Goal: Transaction & Acquisition: Purchase product/service

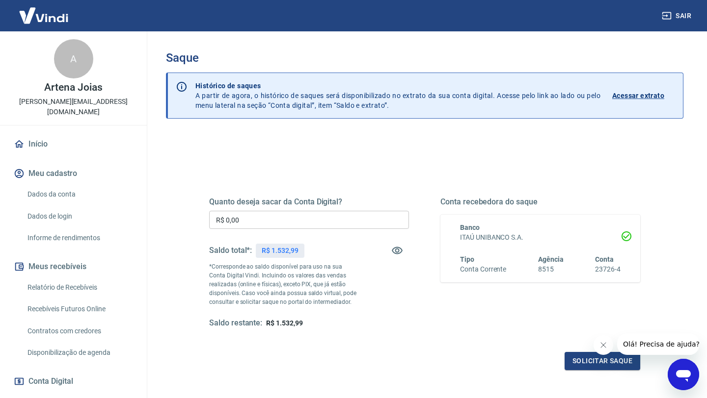
click at [251, 223] on input "R$ 0,00" at bounding box center [309, 220] width 200 height 18
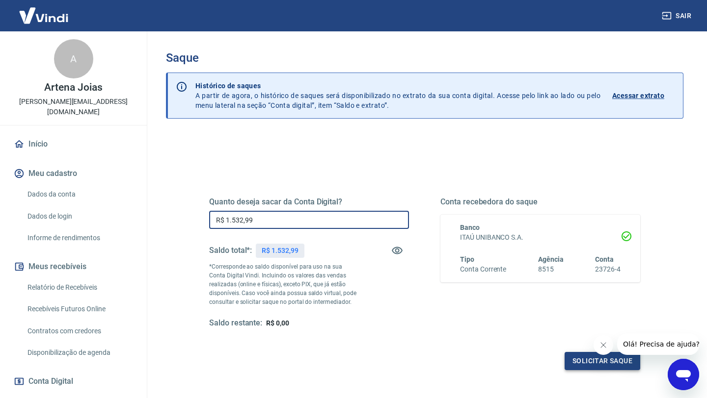
type input "R$ 1.532,99"
click at [591, 364] on button "Solicitar saque" at bounding box center [602, 361] width 76 height 18
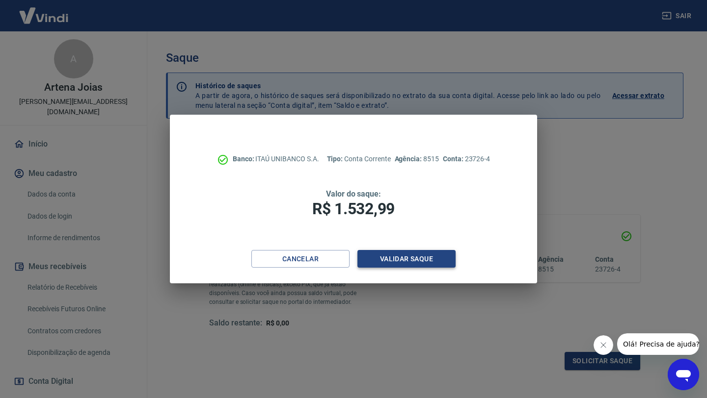
click at [407, 258] on button "Validar saque" at bounding box center [406, 259] width 98 height 18
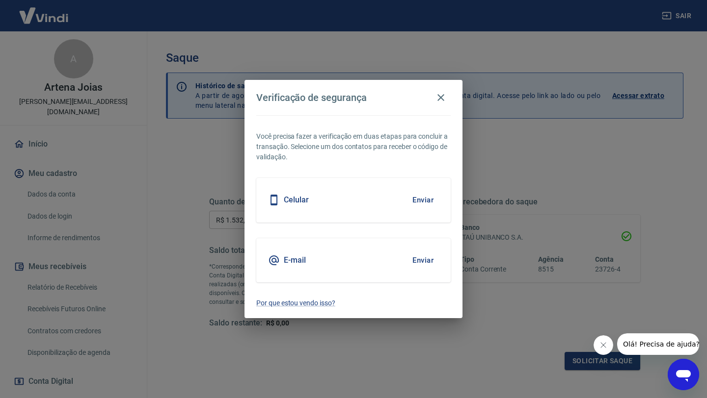
click at [422, 197] on button "Enviar" at bounding box center [423, 200] width 32 height 21
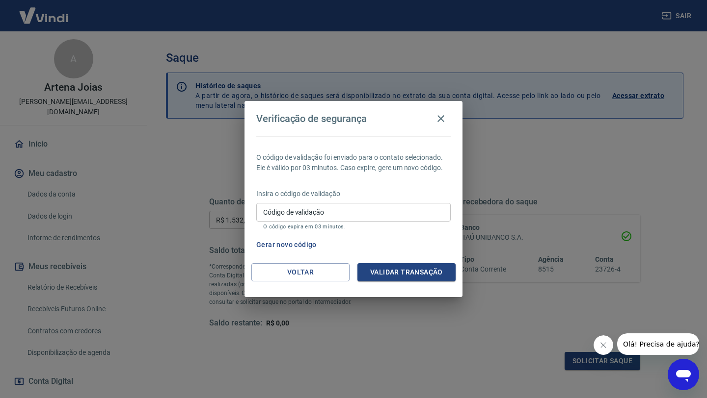
click at [679, 372] on icon "Abrir janela de mensagens" at bounding box center [683, 377] width 15 height 12
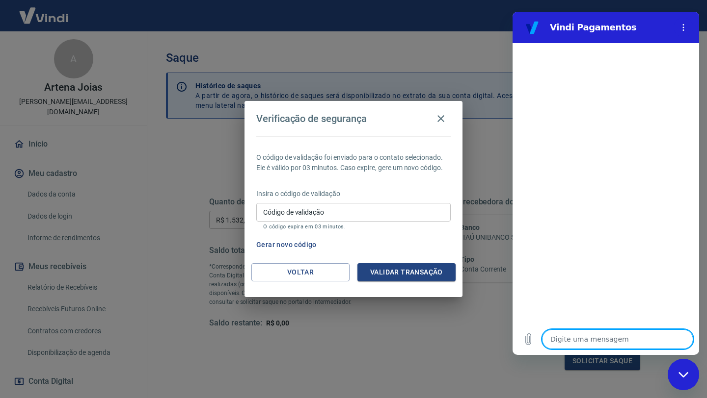
type textarea "o"
type textarea "x"
type textarea "ol"
type textarea "x"
type textarea "ol'"
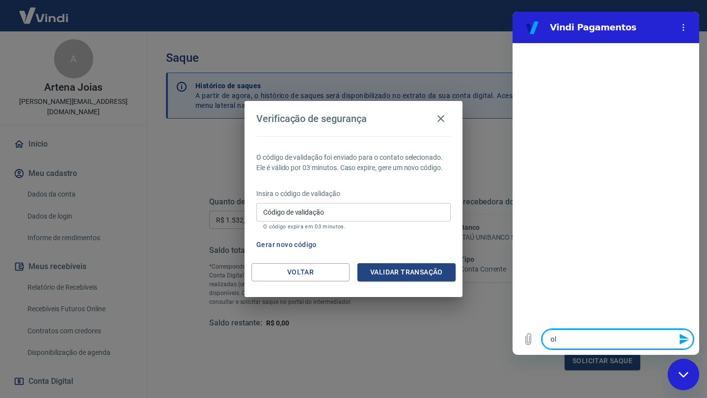
type textarea "x"
type textarea "olá"
type textarea "x"
type textarea "olá,"
type textarea "x"
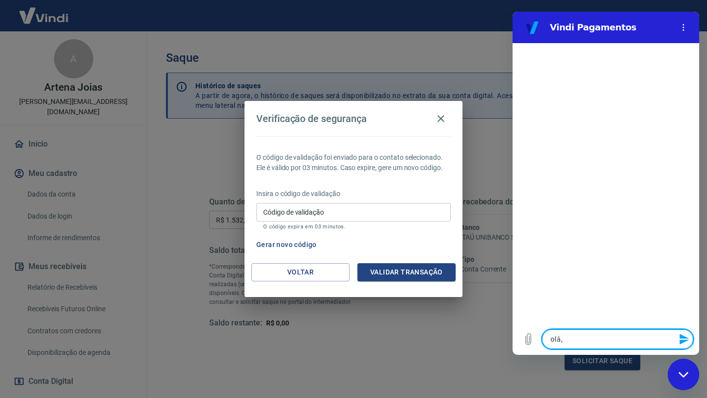
type textarea "olá,"
type textarea "x"
type textarea "olá, t"
type textarea "x"
type textarea "olá, tu"
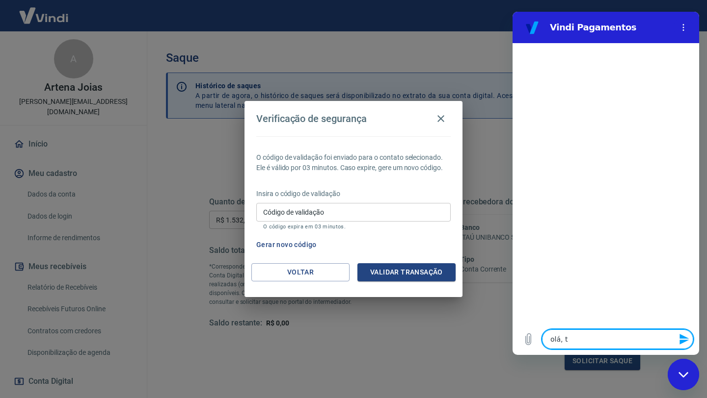
type textarea "x"
type textarea "olá, tud"
type textarea "x"
type textarea "olá, tudo"
type textarea "x"
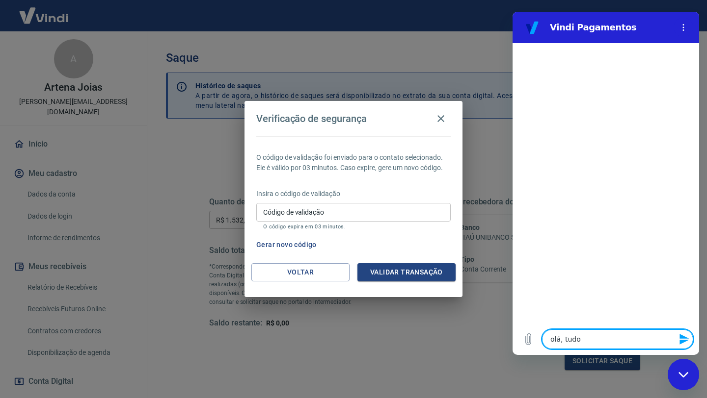
type textarea "olá, tudo"
type textarea "x"
type textarea "olá, tudo b"
type textarea "x"
type textarea "olá, tudo be"
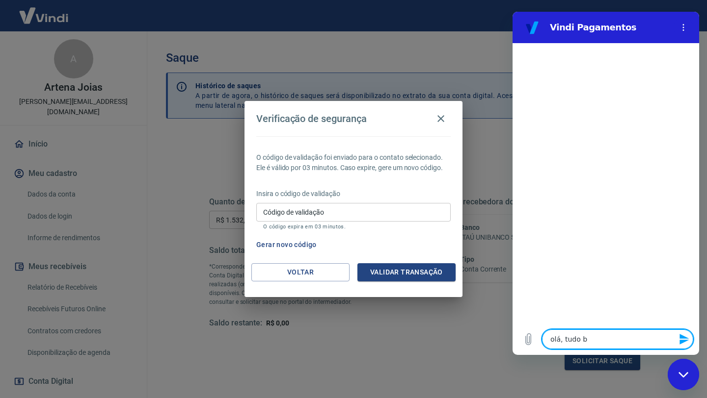
type textarea "x"
type textarea "olá, tudo bem"
type textarea "x"
type textarea "olá, tudo bem?"
type textarea "x"
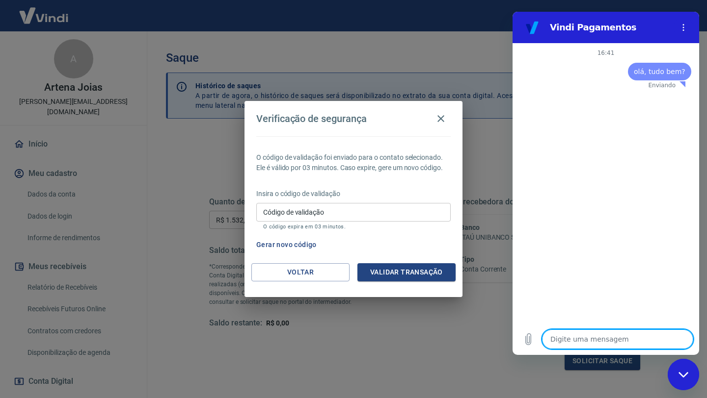
type textarea "x"
type textarea "p"
type textarea "x"
type textarea "pr"
type textarea "x"
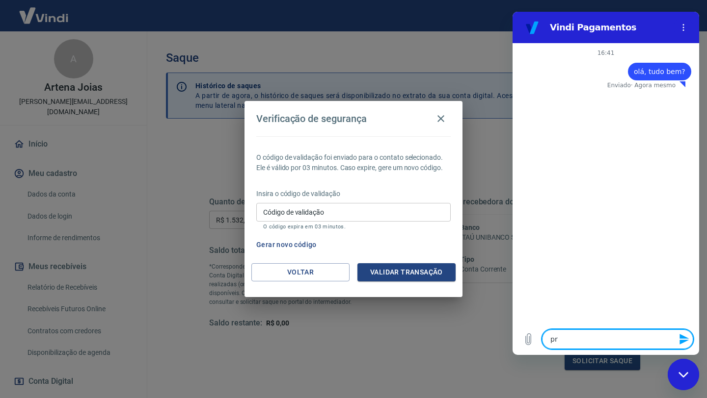
type textarea "pre"
type textarea "x"
type textarea "prec"
type textarea "x"
type textarea "preci"
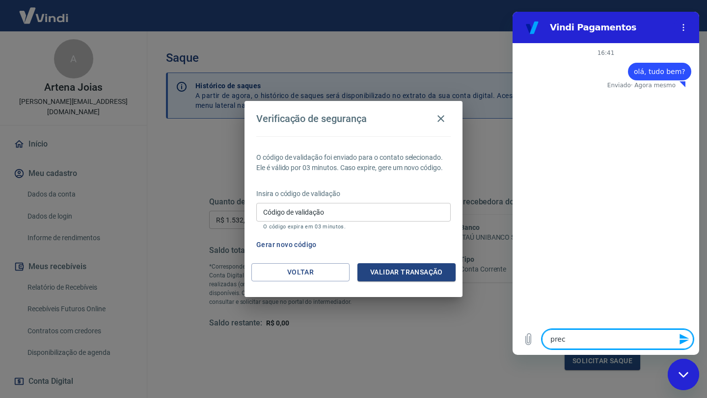
type textarea "x"
type textarea "precis"
type textarea "x"
type textarea "preciso"
type textarea "x"
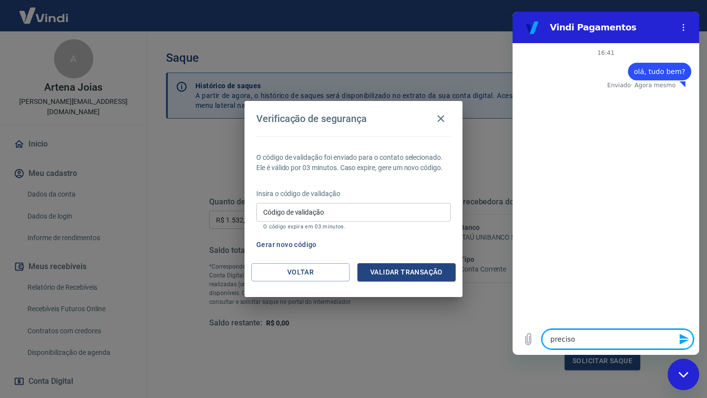
type textarea "preciso"
type textarea "x"
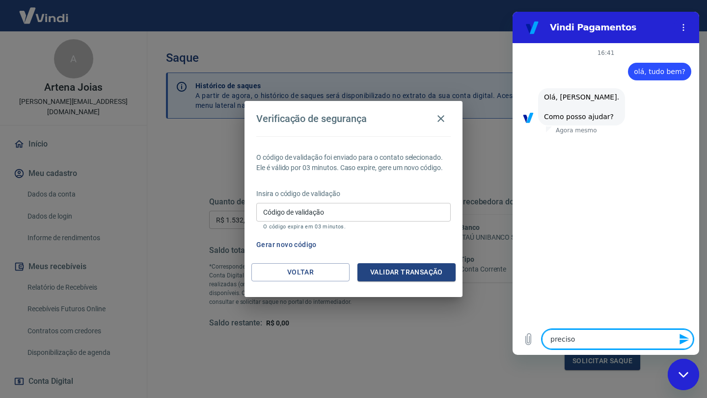
type textarea "preciso d"
type textarea "x"
type textarea "preciso da"
type textarea "x"
type textarea "preciso dar"
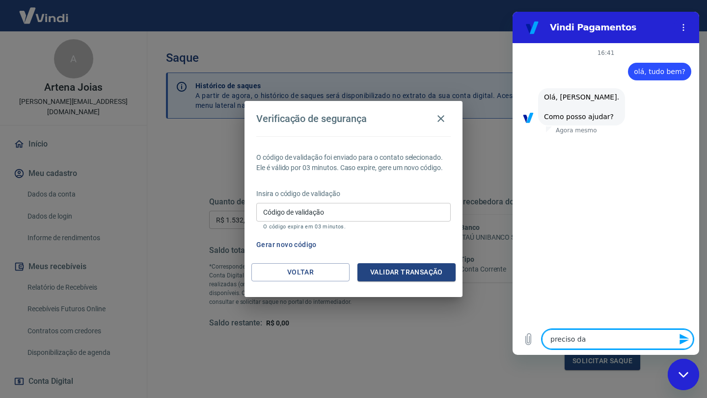
type textarea "x"
type textarea "preciso dar"
type textarea "x"
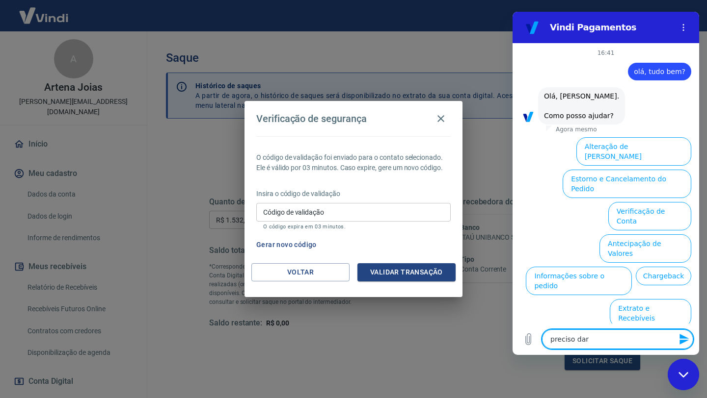
scroll to position [25, 0]
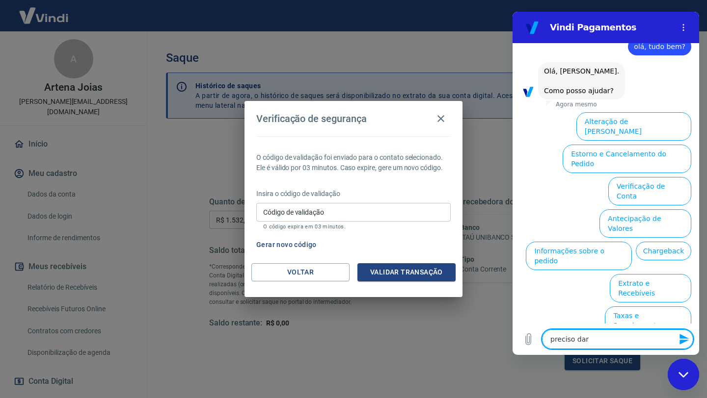
type textarea "preciso dar c"
type textarea "x"
type textarea "preciso dar co"
type textarea "x"
type textarea "preciso dar con"
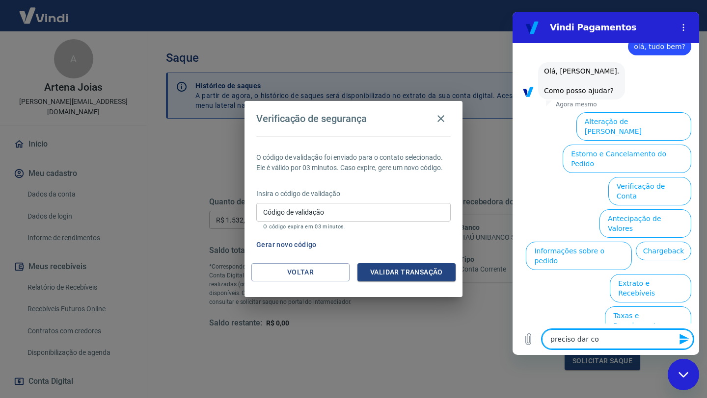
type textarea "x"
type textarea "preciso dar cont"
type textarea "x"
type textarea "preciso dar cont"
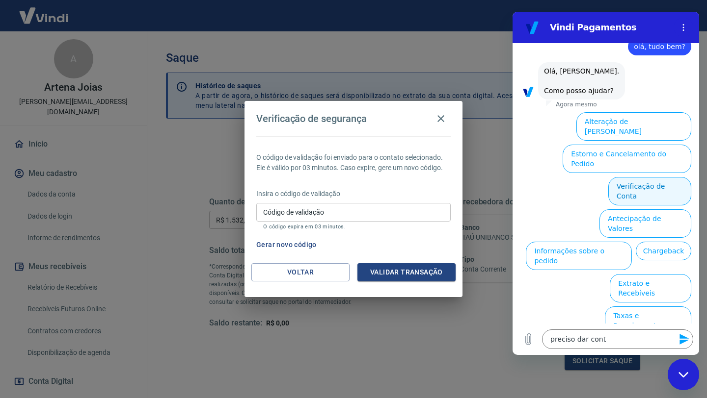
click at [651, 177] on button "Verificação de Conta" at bounding box center [649, 191] width 83 height 28
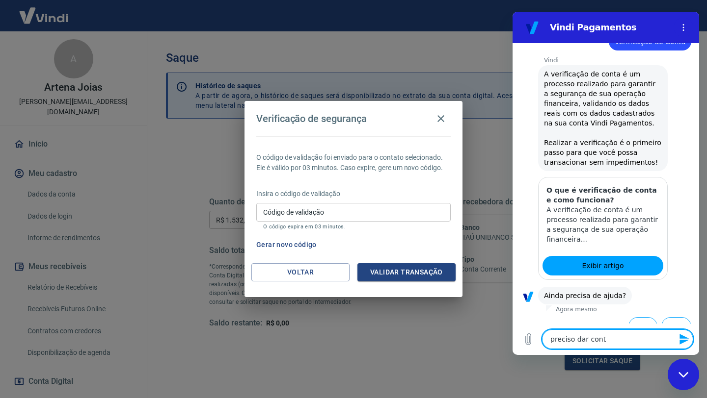
scroll to position [122, 0]
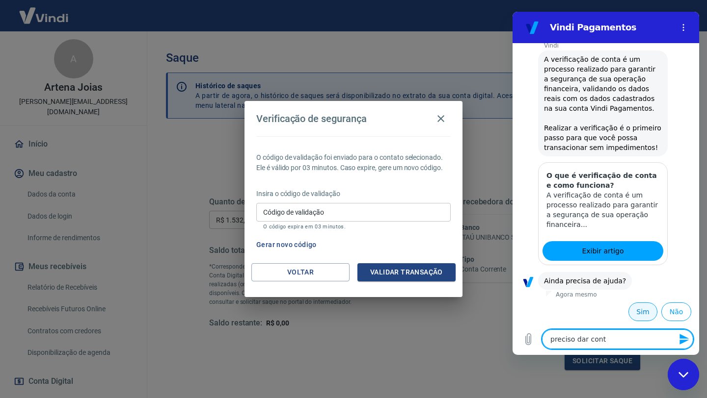
click at [648, 312] on button "Sim" at bounding box center [642, 312] width 29 height 19
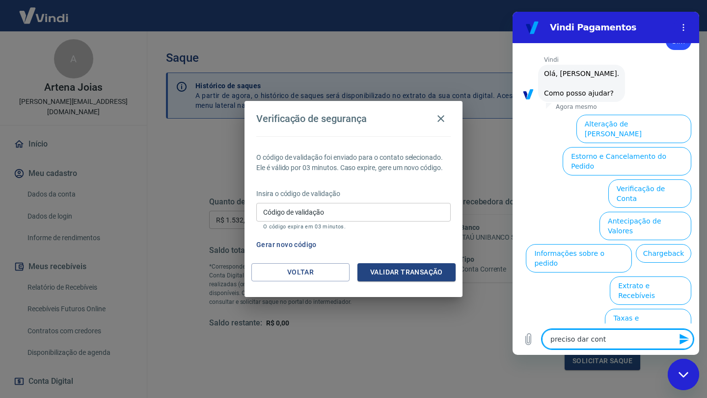
scroll to position [388, 0]
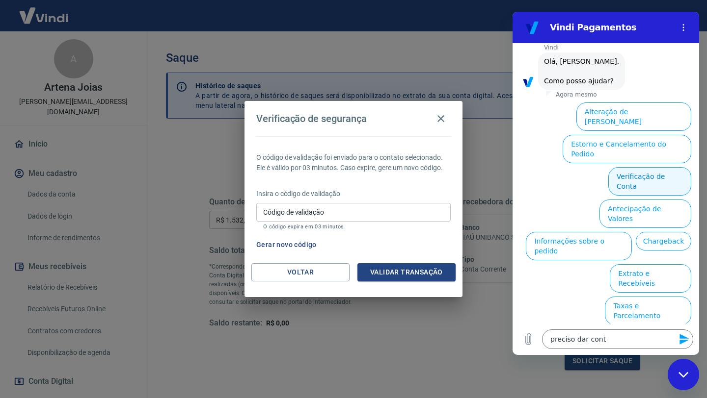
click at [664, 181] on button "Verificação de Conta" at bounding box center [649, 181] width 83 height 28
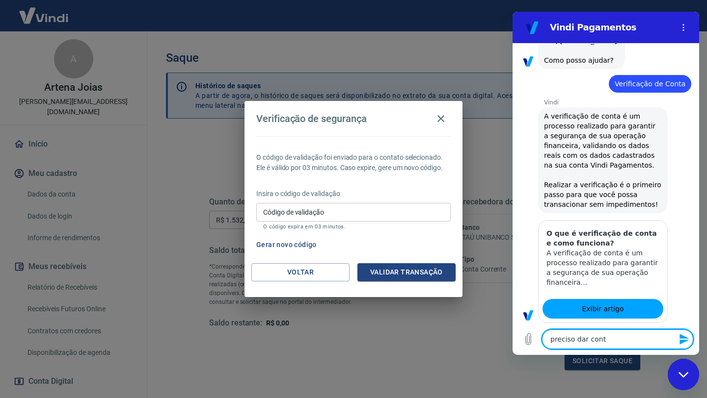
type textarea "x"
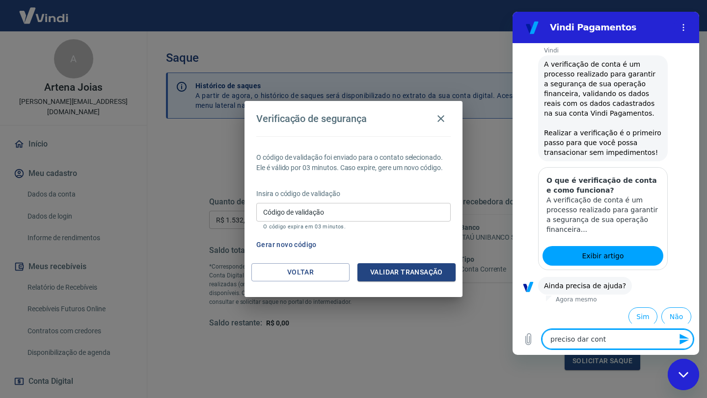
scroll to position [485, 0]
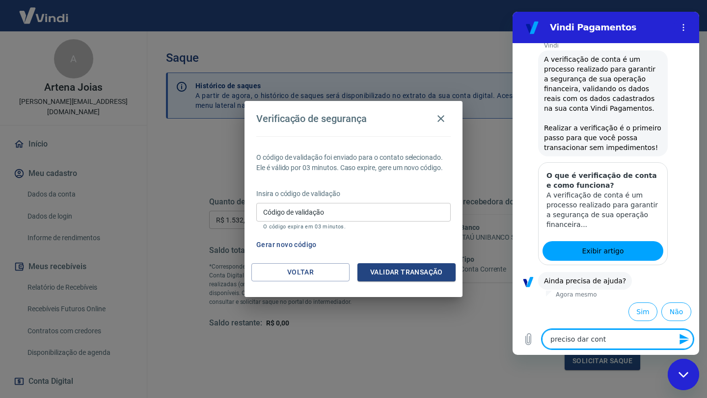
type textarea "preciso dar conti"
type textarea "x"
type textarea "preciso dar contin"
type textarea "x"
type textarea "preciso dar continu"
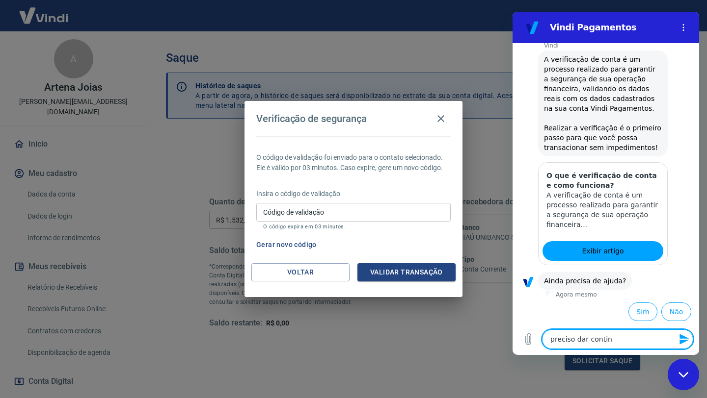
type textarea "x"
type textarea "preciso dar continui"
type textarea "x"
type textarea "preciso dar continuid"
type textarea "x"
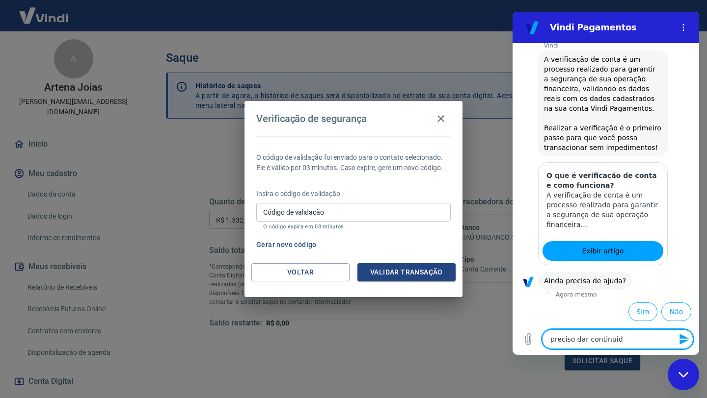
type textarea "preciso dar continuida"
type textarea "x"
type textarea "preciso dar continuidad"
type textarea "x"
type textarea "preciso dar continuidade"
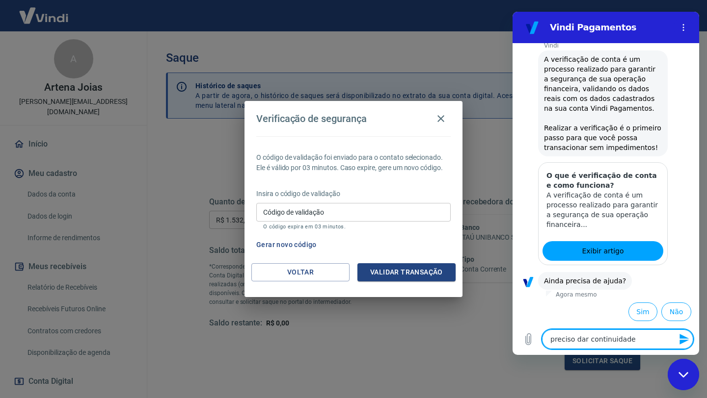
type textarea "x"
type textarea "preciso dar continuidade"
type textarea "x"
type textarea "preciso dar continuidade n"
type textarea "x"
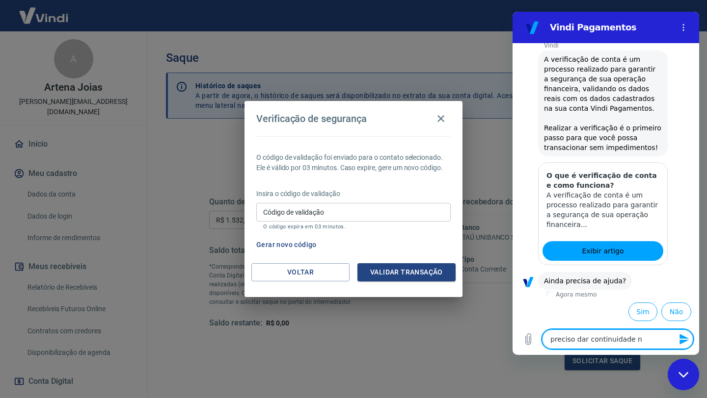
type textarea "preciso dar continuidade no"
type textarea "x"
type textarea "preciso dar continuidade no"
type textarea "x"
type textarea "preciso dar continuidade no a"
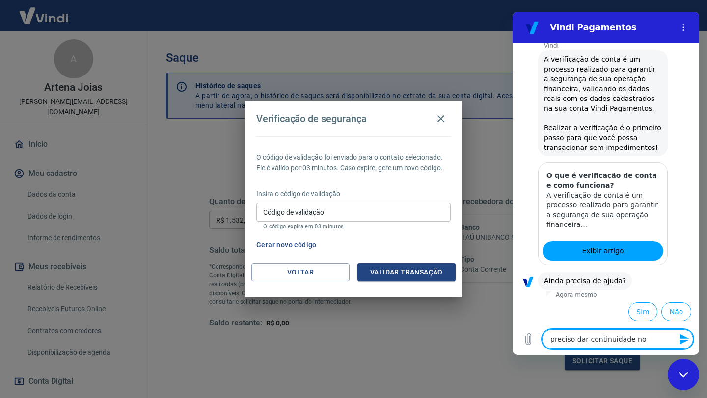
type textarea "x"
type textarea "preciso dar continuidade no at"
type textarea "x"
type textarea "preciso dar continuidade no ate"
type textarea "x"
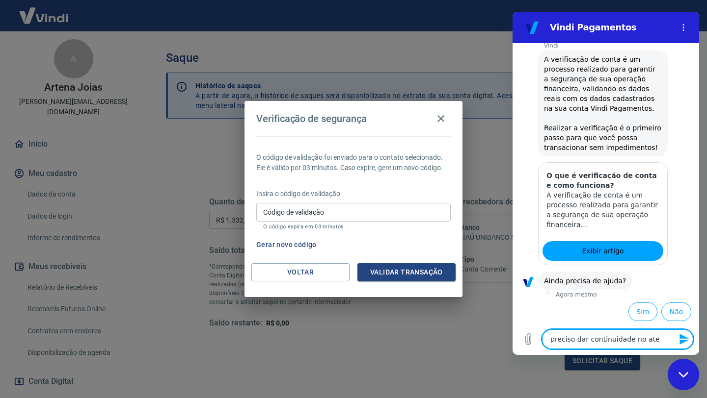
type textarea "preciso dar continuidade no [GEOGRAPHIC_DATA]"
type textarea "x"
type textarea "preciso dar continuidade no atend"
type textarea "x"
type textarea "preciso dar continuidade no atendi"
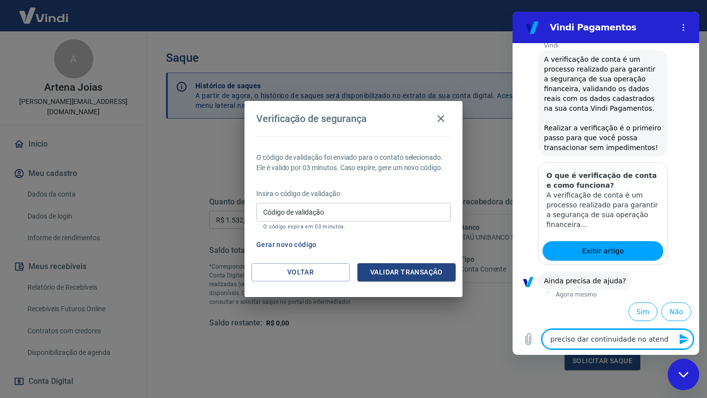
type textarea "x"
type textarea "preciso dar continuidade no atendim"
type textarea "x"
type textarea "preciso dar continuidade no atendime"
type textarea "x"
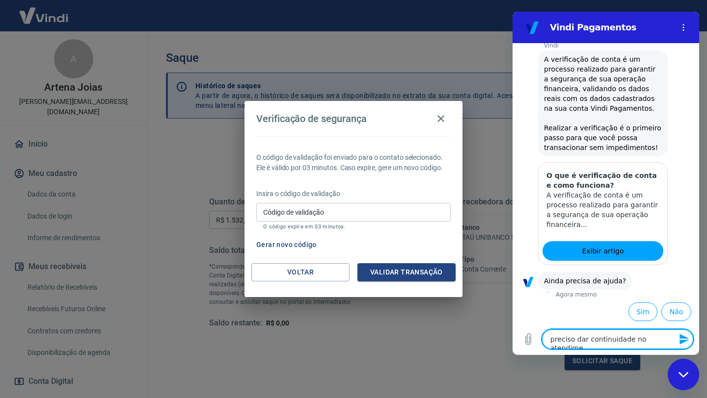
type textarea "preciso dar continuidade no atendimen"
type textarea "x"
type textarea "preciso dar continuidade no atendiment"
type textarea "x"
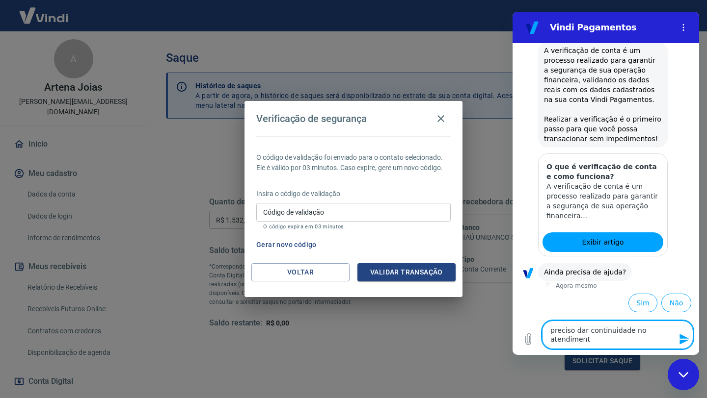
type textarea "preciso dar continuidade no atendimento"
type textarea "x"
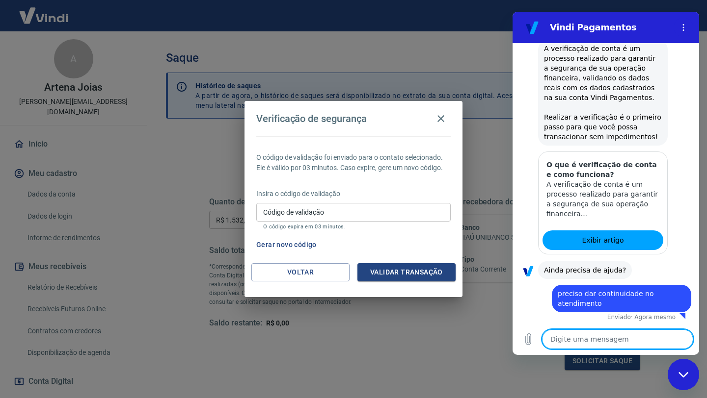
type textarea "x"
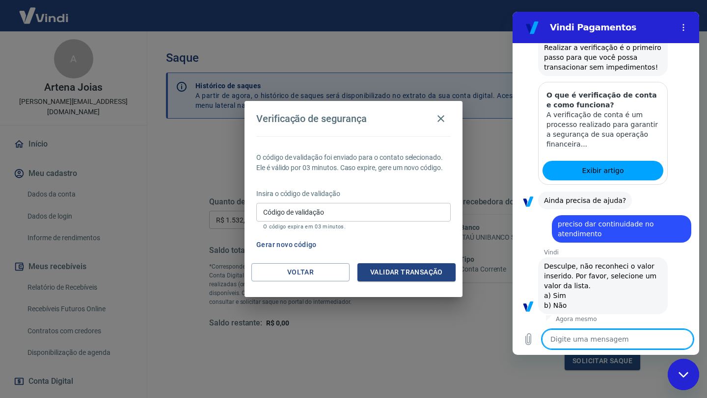
scroll to position [568, 0]
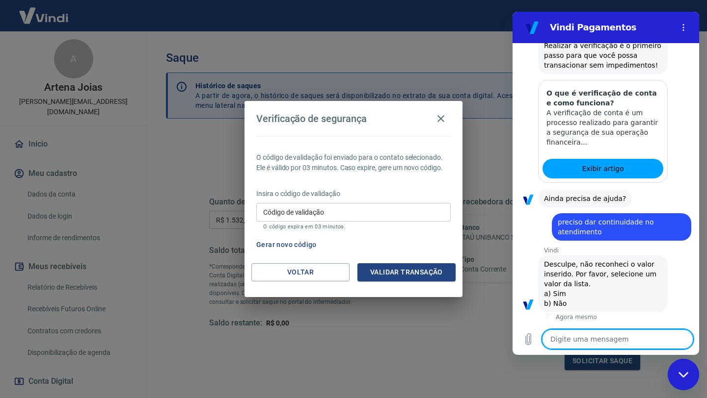
click at [556, 345] on textarea at bounding box center [617, 340] width 151 height 20
type textarea "a"
type textarea "x"
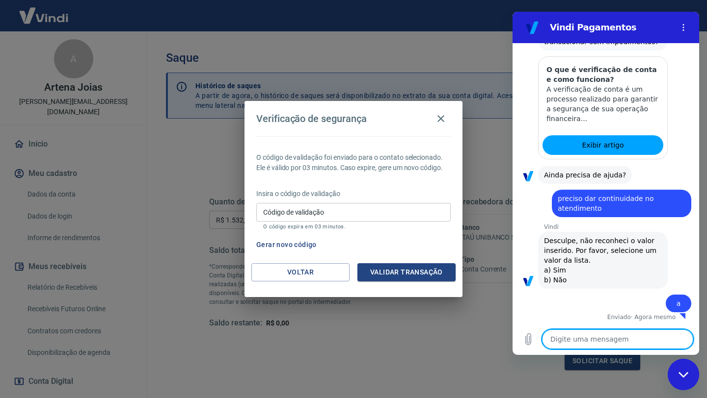
type textarea "x"
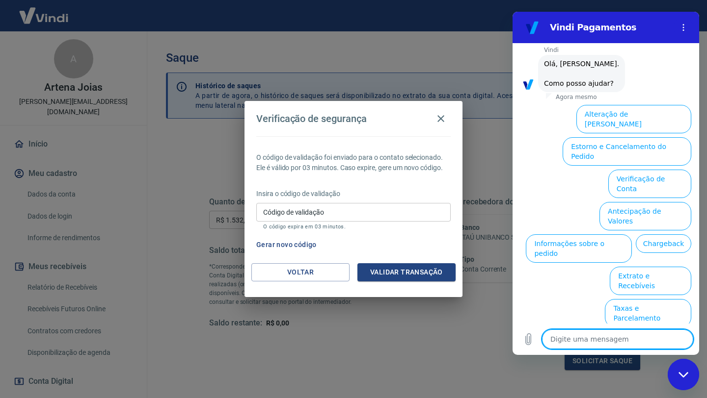
scroll to position [856, 0]
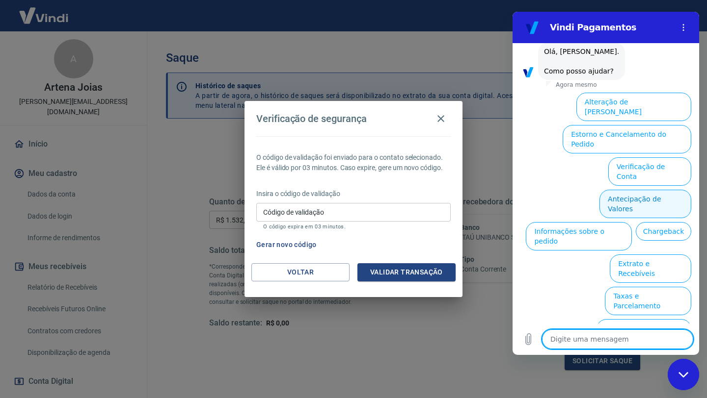
click at [672, 198] on button "Antecipação de Valores" at bounding box center [645, 204] width 92 height 28
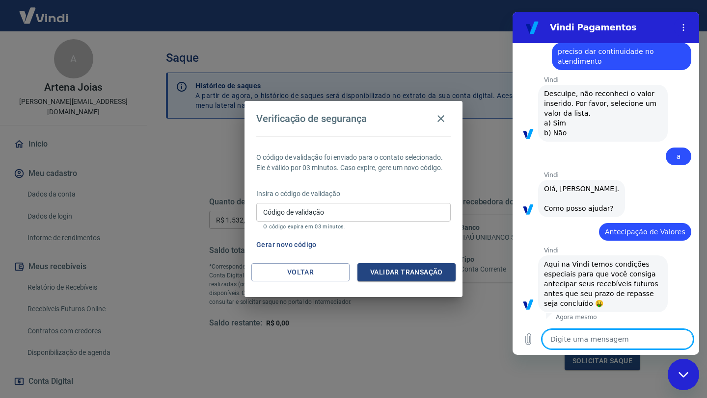
type textarea "x"
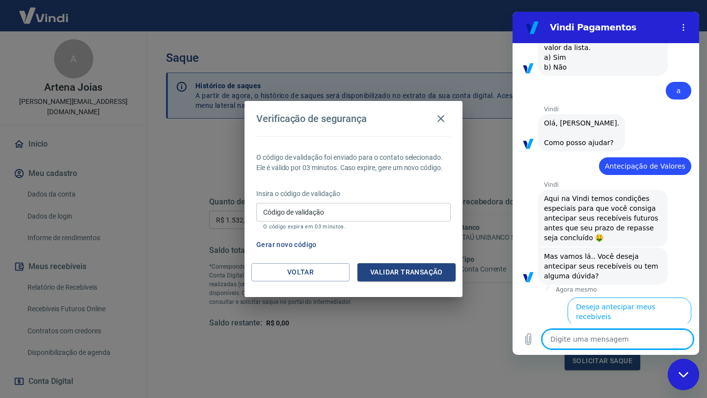
scroll to position [832, 0]
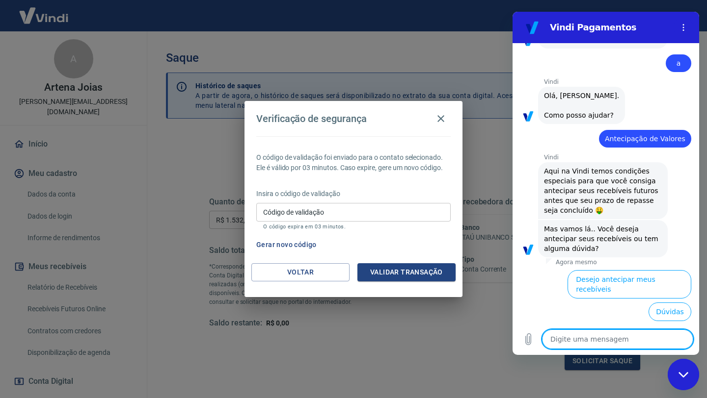
click at [560, 340] on textarea at bounding box center [617, 340] width 151 height 20
type textarea "p"
type textarea "x"
type textarea "pr"
type textarea "x"
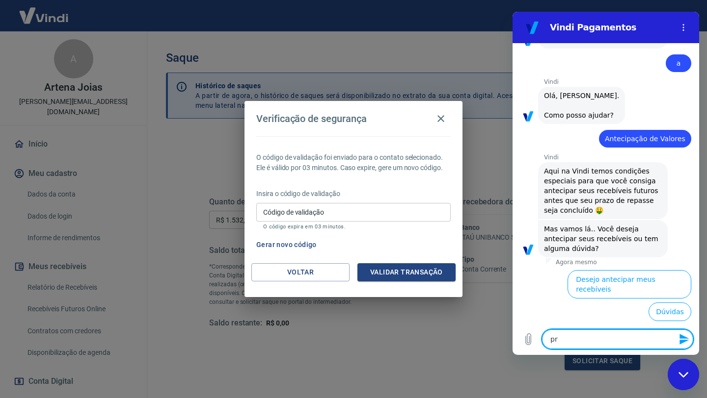
type textarea "pre"
type textarea "x"
type textarea "prec"
type textarea "x"
type textarea "preci"
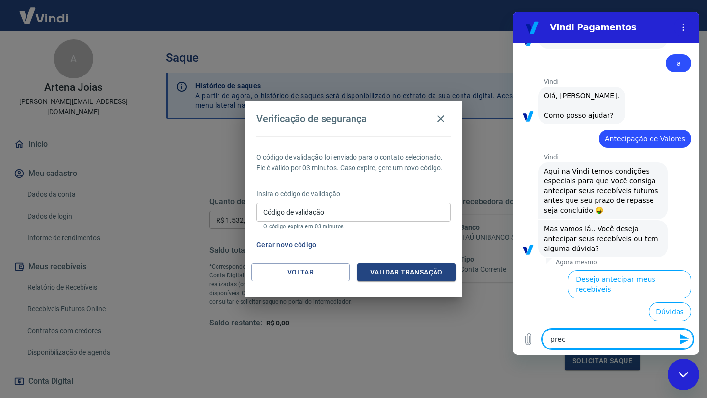
type textarea "x"
type textarea "precis"
type textarea "x"
type textarea "preciso"
type textarea "x"
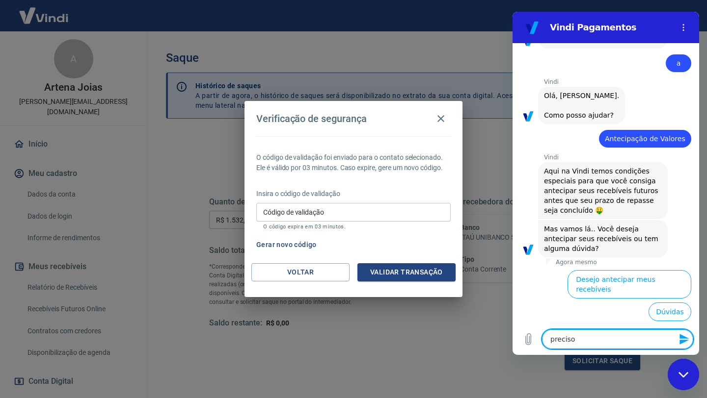
type textarea "preciso"
type textarea "x"
type textarea "preciso d"
type textarea "x"
type textarea "preciso de"
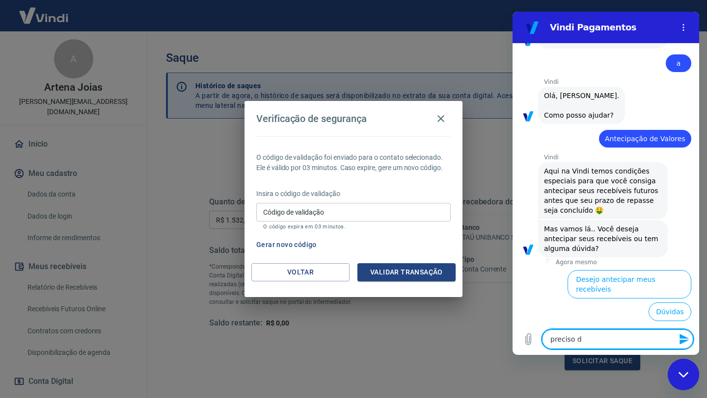
type textarea "x"
type textarea "preciso de"
type textarea "x"
type textarea "preciso de a"
type textarea "x"
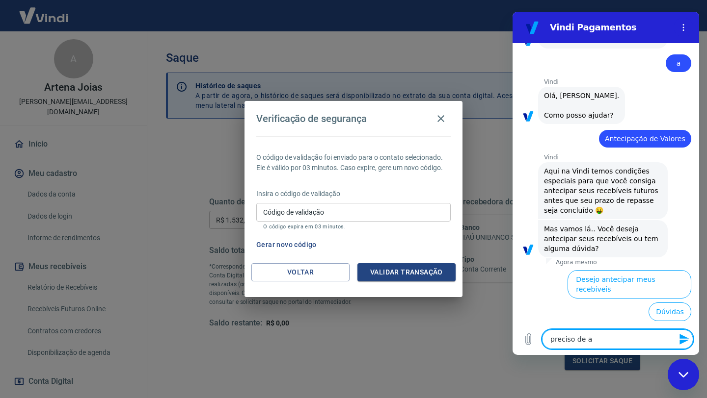
type textarea "preciso de at"
type textarea "x"
type textarea "preciso de ate"
type textarea "x"
type textarea "preciso de aten"
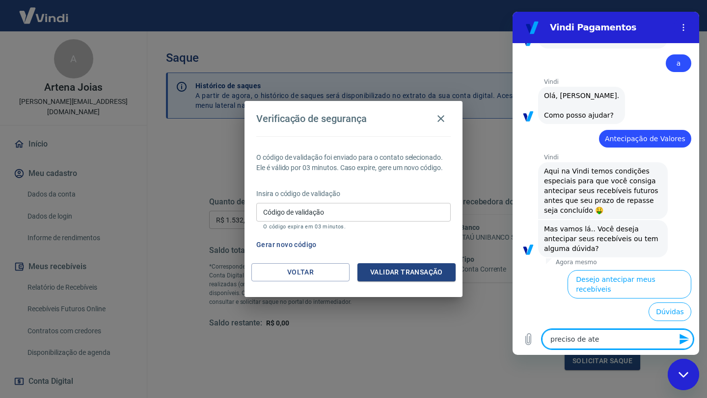
type textarea "x"
type textarea "preciso de atend"
type textarea "x"
type textarea "preciso de atendi"
type textarea "x"
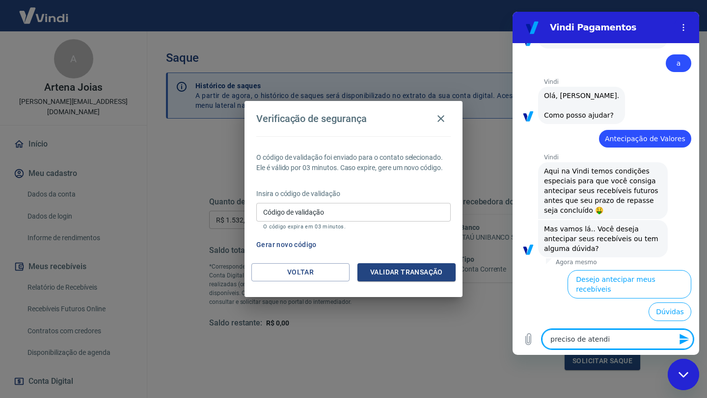
type textarea "preciso de atendim"
type textarea "x"
type textarea "preciso de atendime"
type textarea "x"
type textarea "preciso de atendimen"
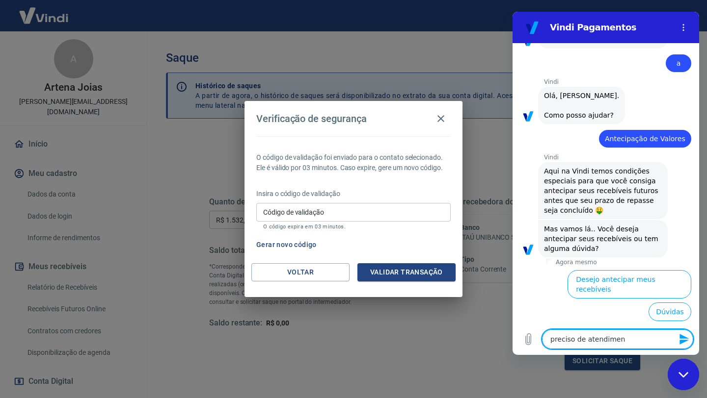
type textarea "x"
type textarea "preciso de atendiment"
type textarea "x"
type textarea "preciso de atendimento"
type textarea "x"
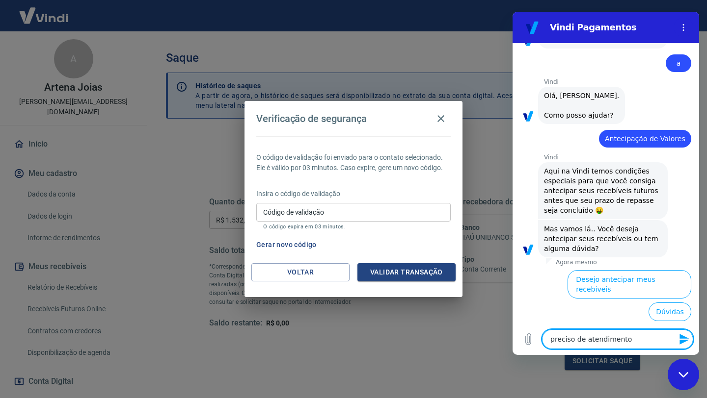
type textarea "preciso de atendimento"
type textarea "x"
type textarea "preciso de atendimento p"
type textarea "x"
type textarea "preciso de atendimento pe"
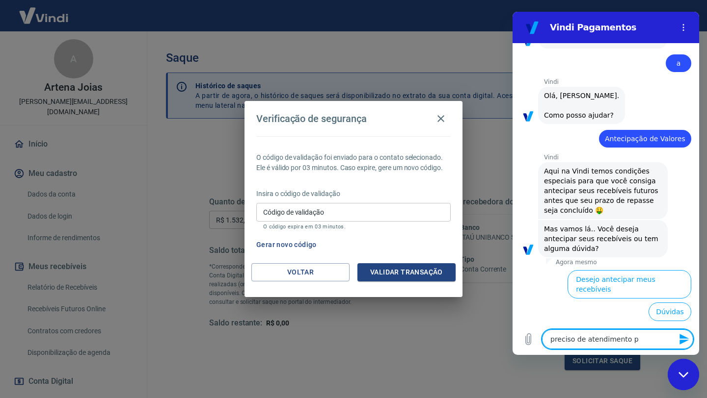
type textarea "x"
type textarea "preciso de atendimento pes"
type textarea "x"
type textarea "preciso de atendimento pess"
type textarea "x"
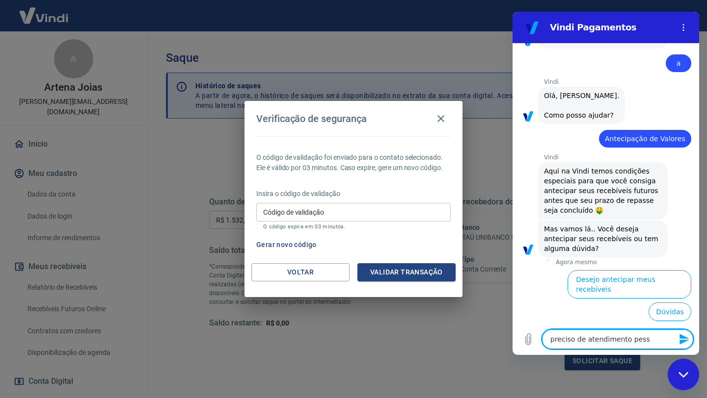
type textarea "preciso de atendimento pesso"
type textarea "x"
type textarea "preciso de atendimento pessoa"
type textarea "x"
type textarea "preciso de atendimento pessoal"
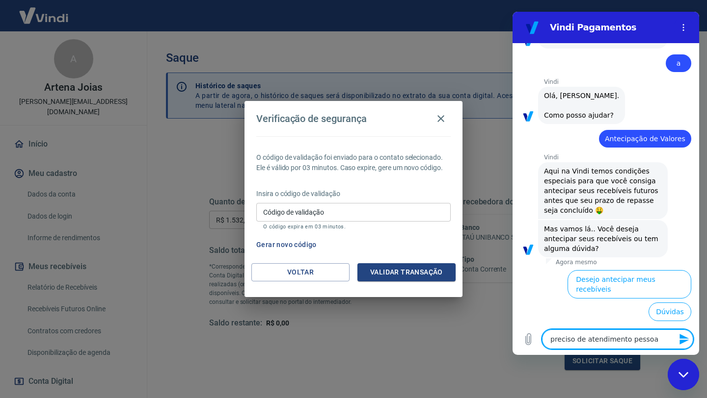
type textarea "x"
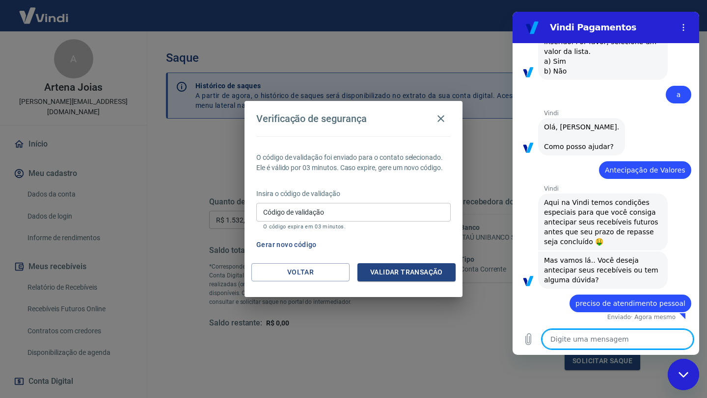
type textarea "x"
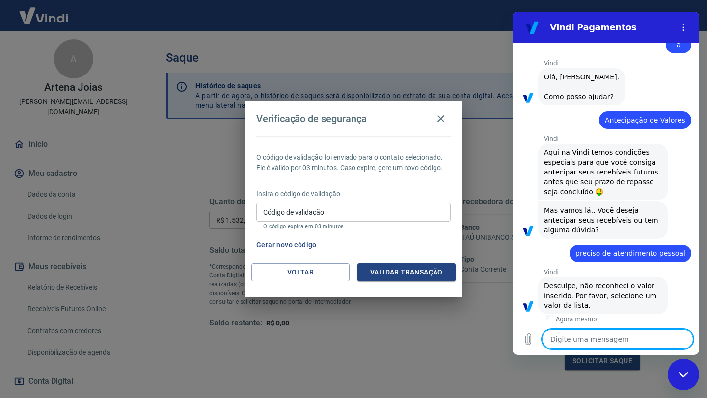
scroll to position [862, 0]
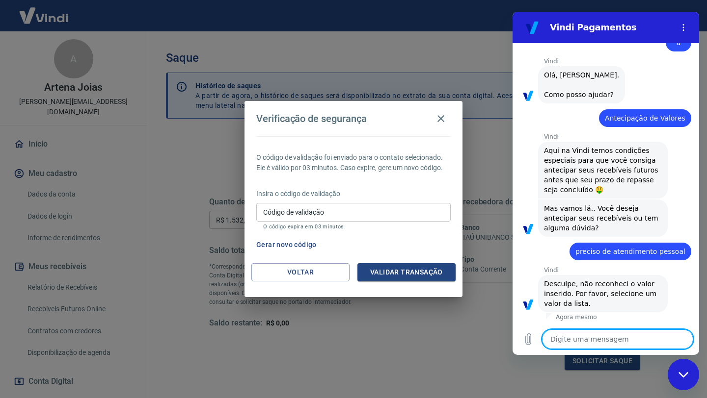
type textarea "p"
type textarea "x"
type textarea "pr"
type textarea "x"
type textarea "pre"
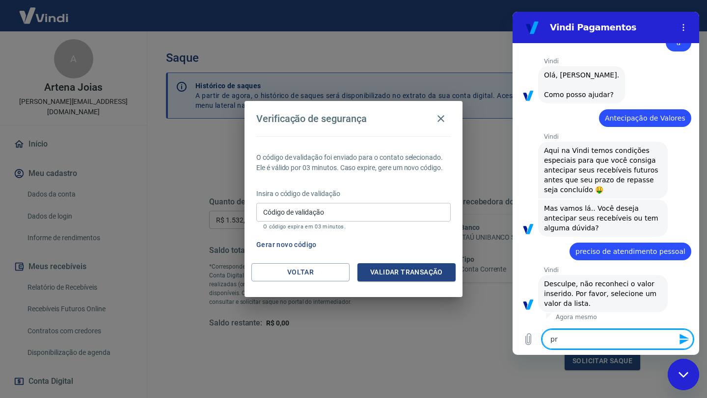
type textarea "x"
type textarea "prec"
type textarea "x"
type textarea "preci"
type textarea "x"
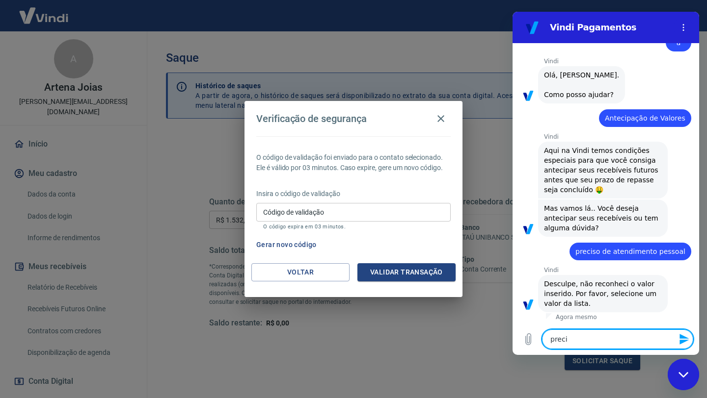
type textarea "precis"
type textarea "x"
type textarea "preciso"
type textarea "x"
type textarea "precis"
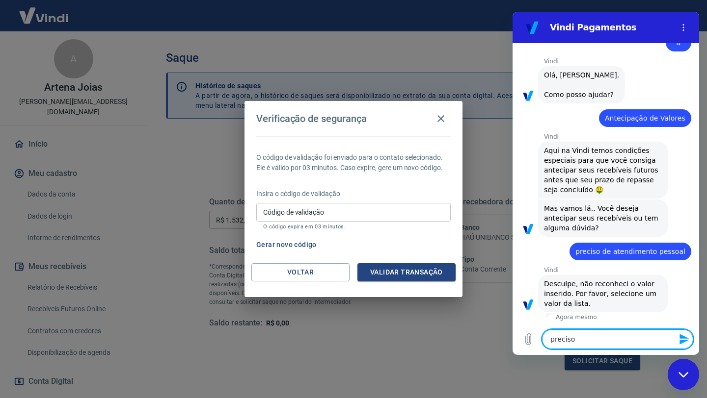
type textarea "x"
type textarea "preci"
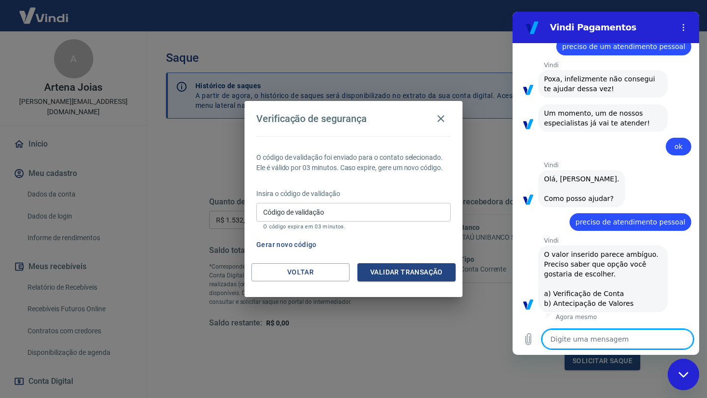
scroll to position [1475, 0]
click at [328, 264] on button "Voltar" at bounding box center [300, 273] width 98 height 18
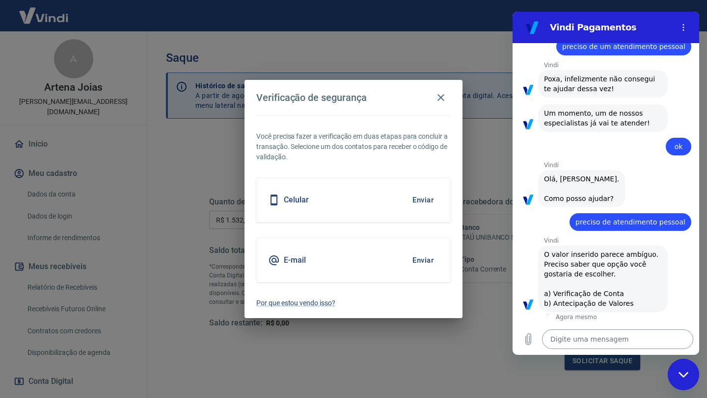
click at [553, 345] on textarea at bounding box center [617, 340] width 151 height 20
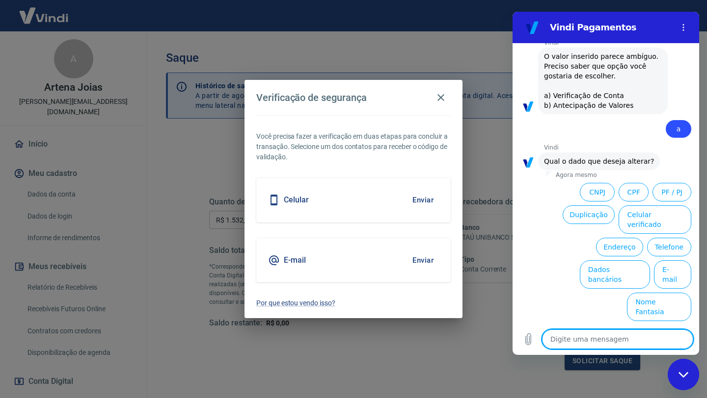
scroll to position [1643, 0]
click at [572, 335] on textarea at bounding box center [617, 340] width 151 height 20
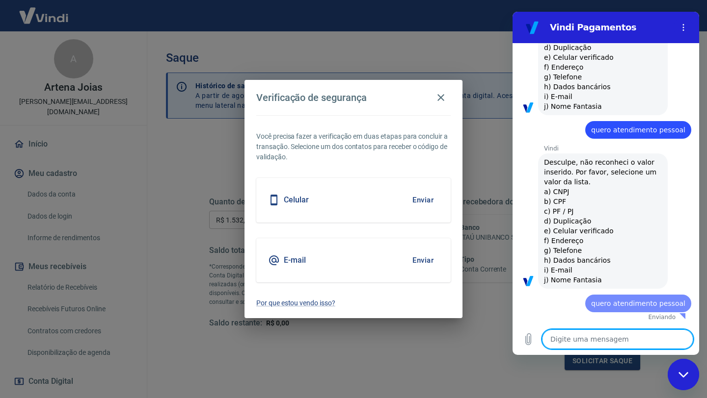
scroll to position [1902, 0]
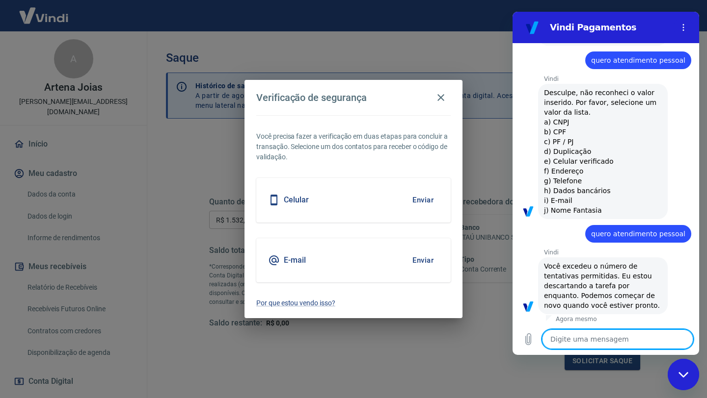
click at [424, 258] on button "Enviar" at bounding box center [423, 260] width 32 height 21
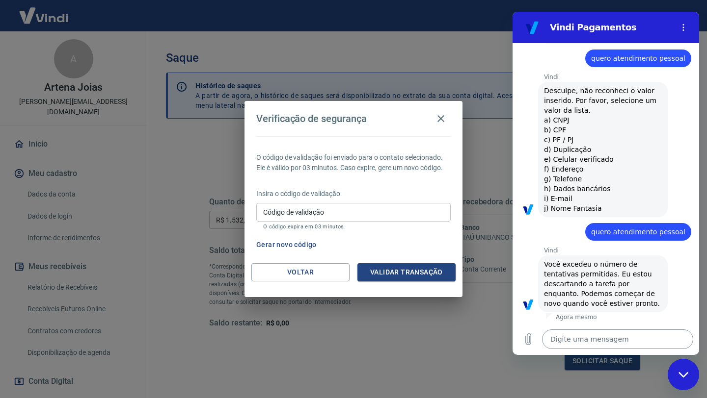
click at [561, 344] on textarea at bounding box center [617, 340] width 151 height 20
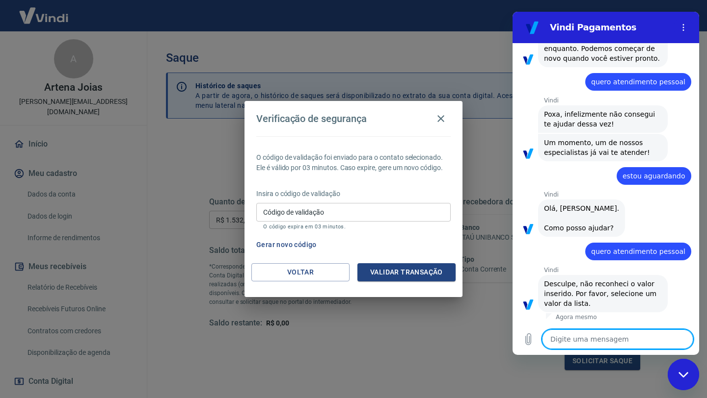
scroll to position [2228, 0]
click at [407, 272] on button "Validar transação" at bounding box center [406, 273] width 98 height 18
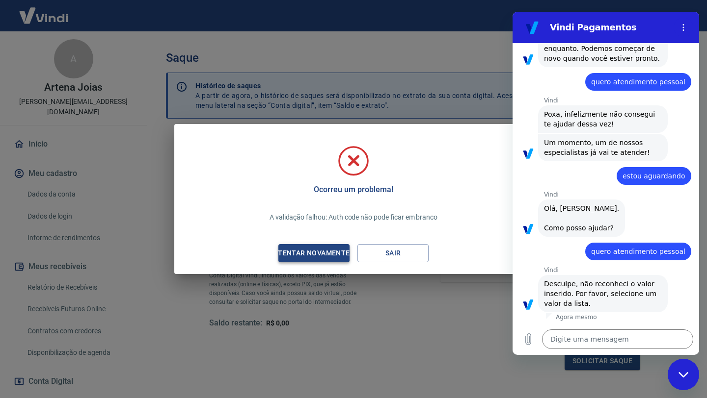
click at [322, 255] on div "Tentar novamente" at bounding box center [313, 253] width 95 height 12
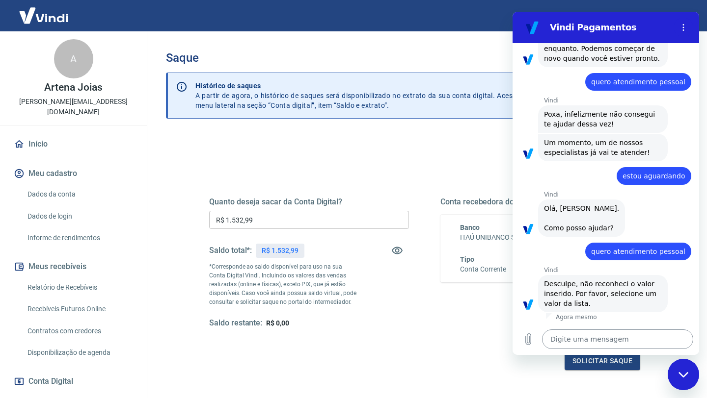
click at [557, 344] on textarea at bounding box center [617, 340] width 151 height 20
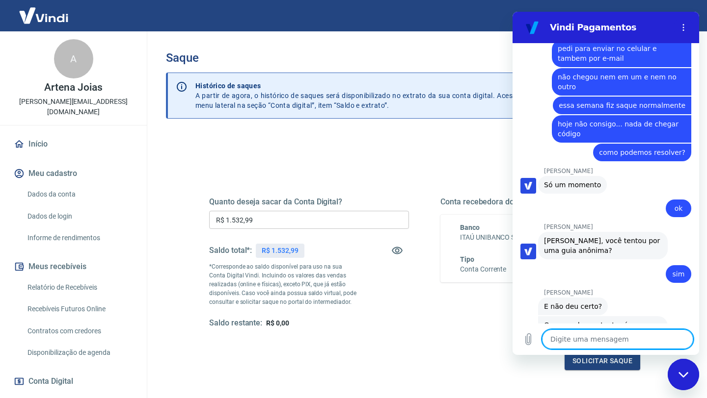
scroll to position [3062, 0]
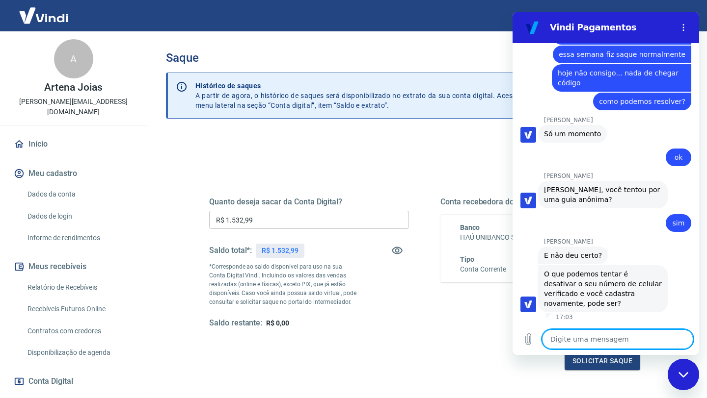
click at [558, 342] on textarea at bounding box center [617, 340] width 151 height 20
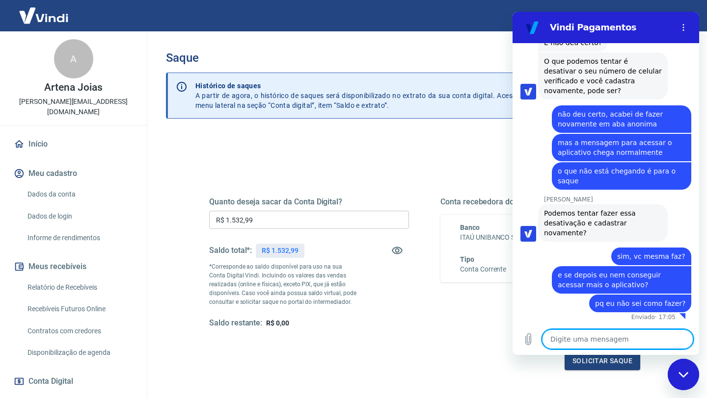
scroll to position [3265, 0]
click at [613, 361] on button "Solicitar saque" at bounding box center [602, 361] width 76 height 18
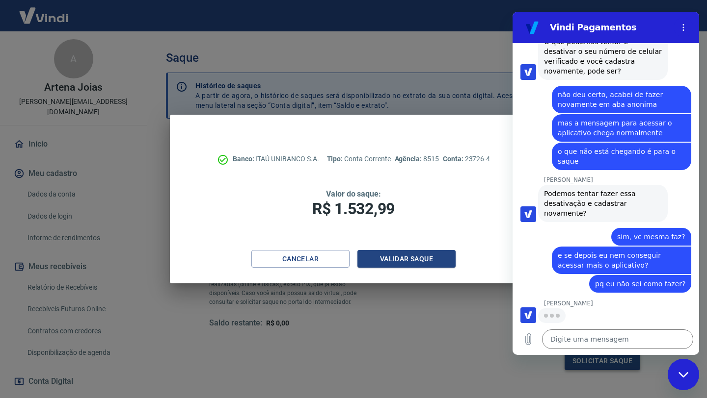
scroll to position [3283, 0]
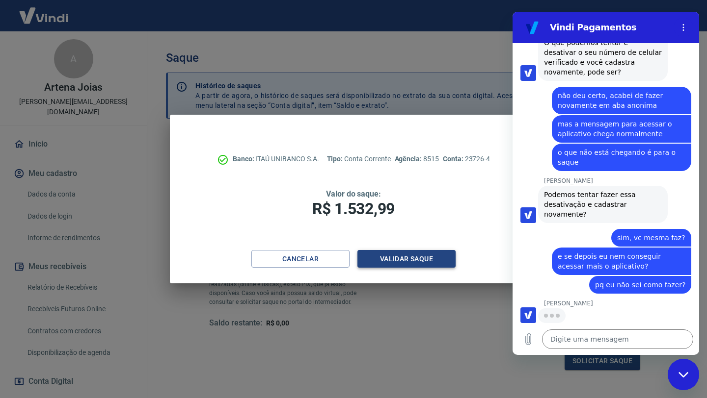
click at [418, 254] on button "Validar saque" at bounding box center [406, 259] width 98 height 18
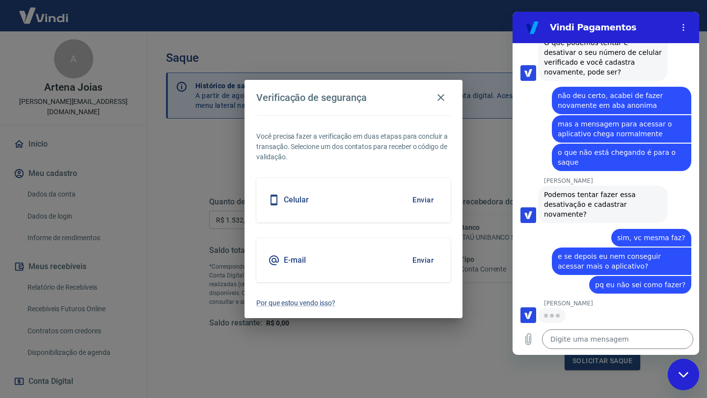
click at [417, 199] on button "Enviar" at bounding box center [423, 200] width 32 height 21
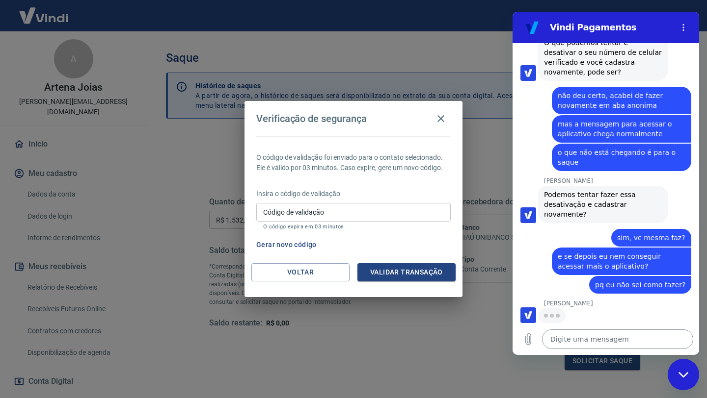
click at [560, 342] on textarea at bounding box center [617, 340] width 151 height 20
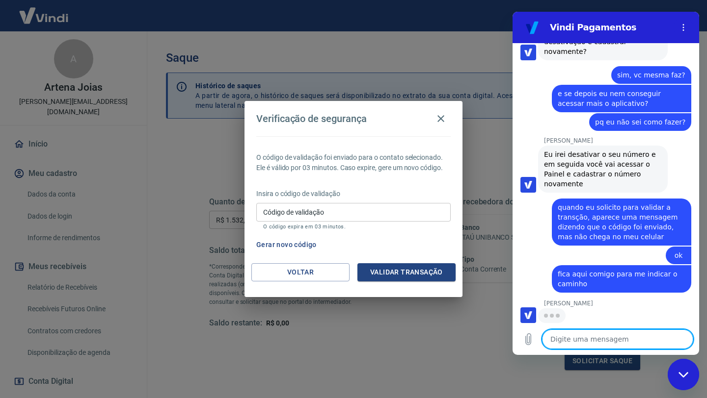
scroll to position [3436, 0]
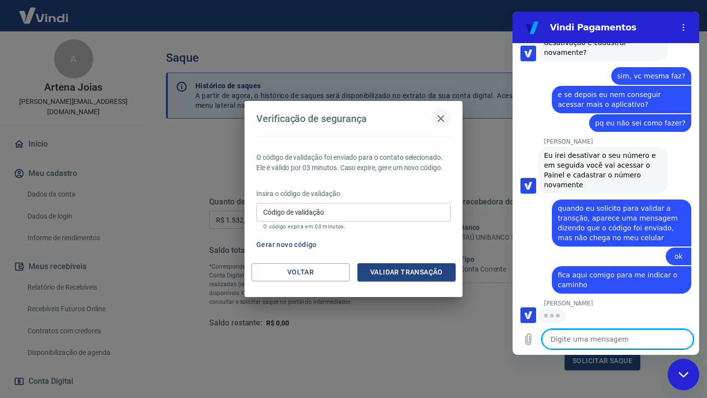
click at [440, 119] on icon "button" at bounding box center [440, 118] width 7 height 7
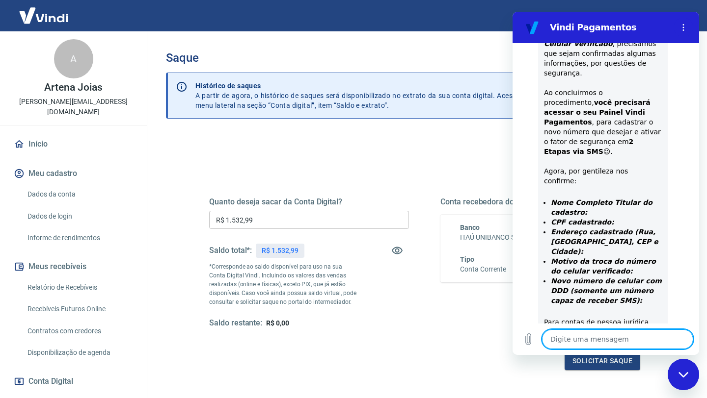
scroll to position [3806, 0]
click at [556, 339] on textarea at bounding box center [617, 340] width 151 height 20
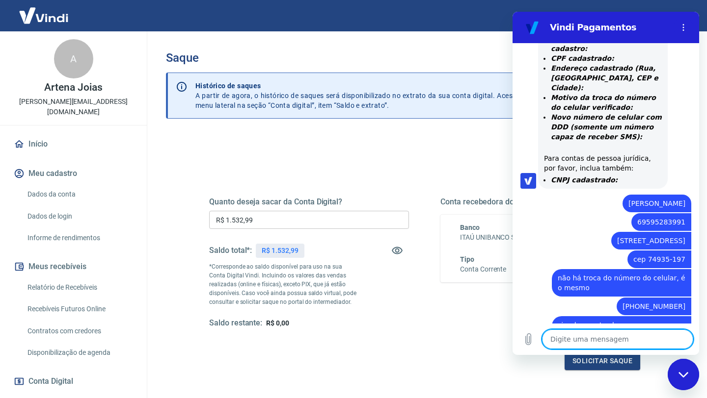
scroll to position [3970, 0]
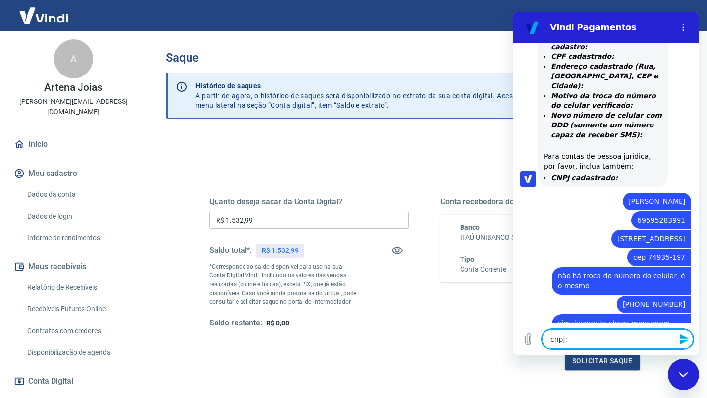
paste textarea "31038080000106"
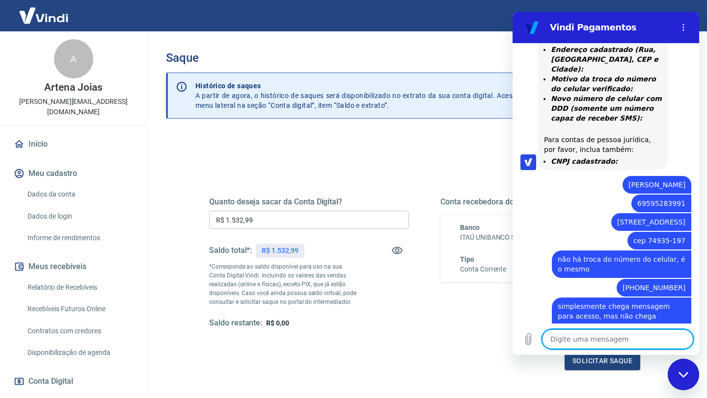
scroll to position [3989, 0]
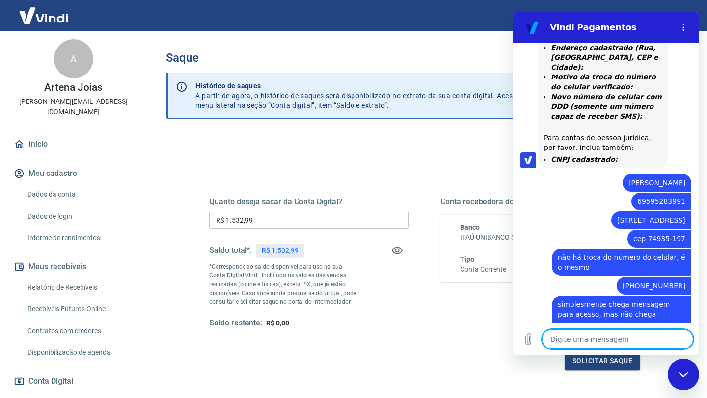
click at [570, 344] on textarea at bounding box center [617, 340] width 151 height 20
click at [596, 361] on button "Solicitar saque" at bounding box center [602, 361] width 76 height 18
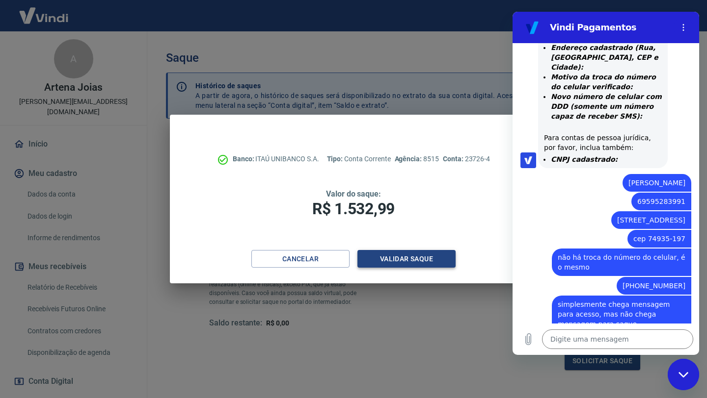
click at [411, 259] on button "Validar saque" at bounding box center [406, 259] width 98 height 18
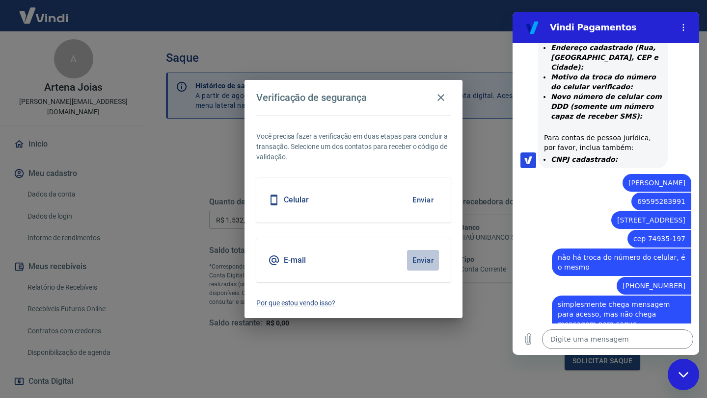
click at [421, 261] on button "Enviar" at bounding box center [423, 260] width 32 height 21
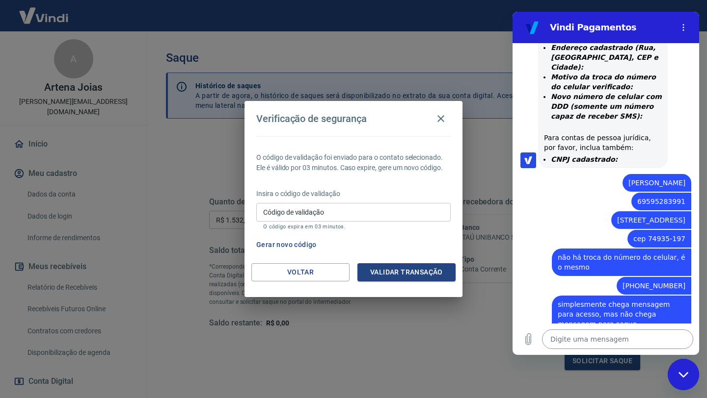
click at [551, 341] on textarea at bounding box center [617, 340] width 151 height 20
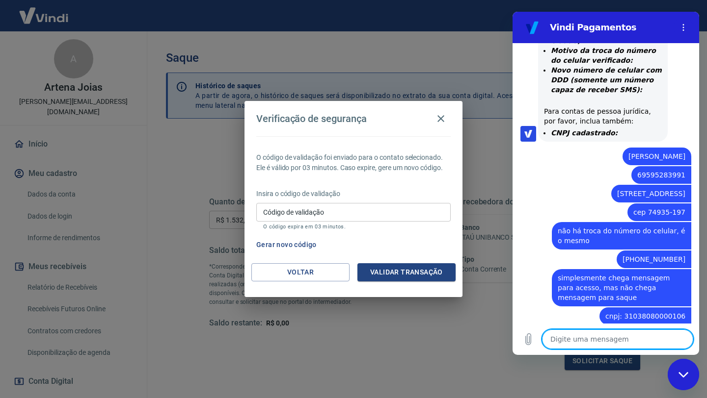
scroll to position [4018, 0]
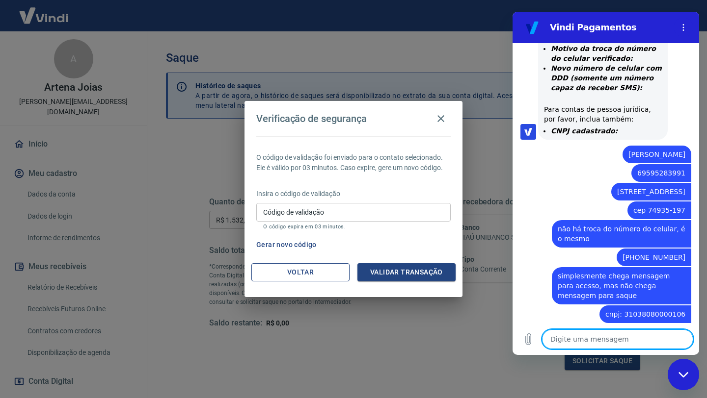
click at [291, 270] on button "Voltar" at bounding box center [300, 273] width 98 height 18
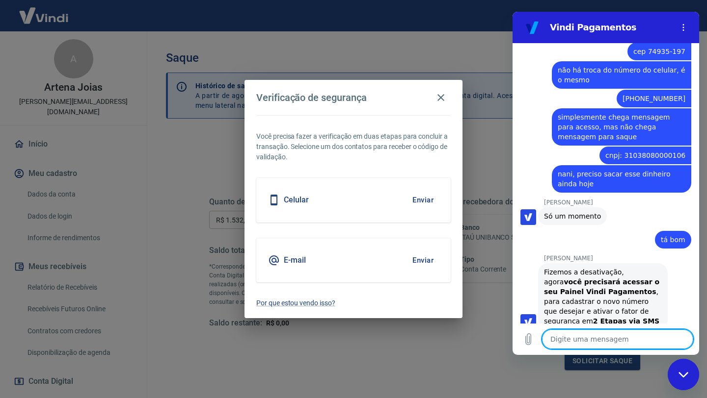
scroll to position [4179, 0]
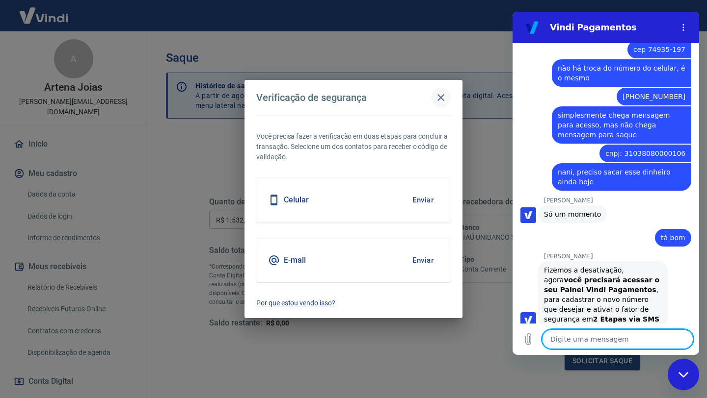
click at [440, 96] on icon "button" at bounding box center [440, 97] width 7 height 7
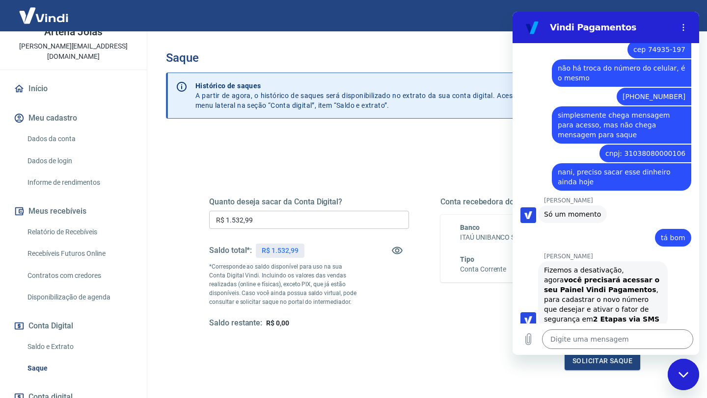
scroll to position [42, 0]
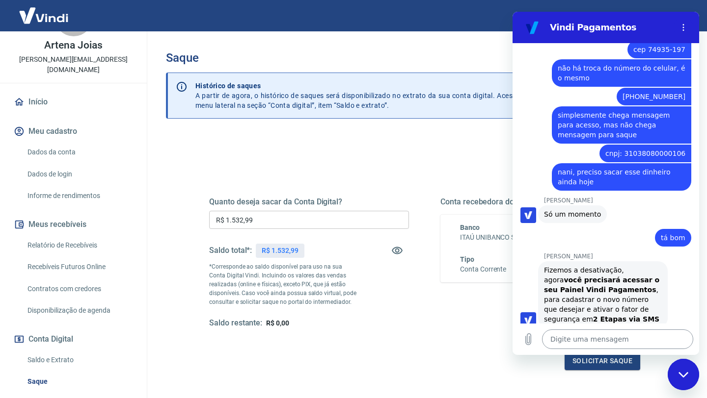
click at [587, 344] on textarea at bounding box center [617, 340] width 151 height 20
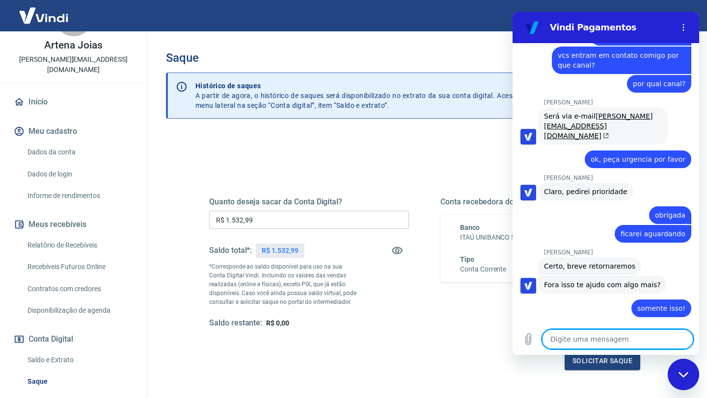
scroll to position [5135, 0]
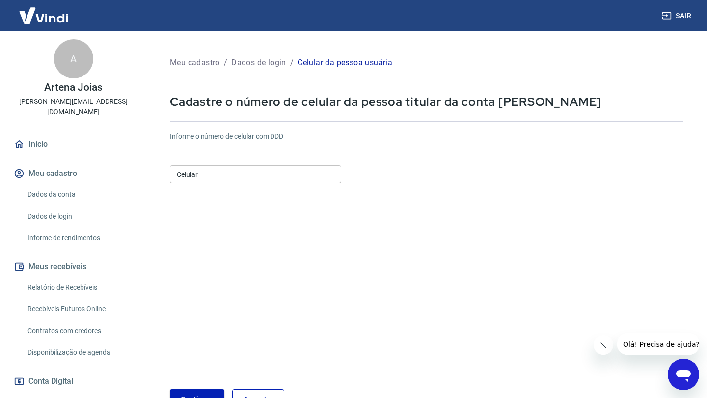
click at [185, 174] on div "Celular Celular" at bounding box center [255, 174] width 171 height 18
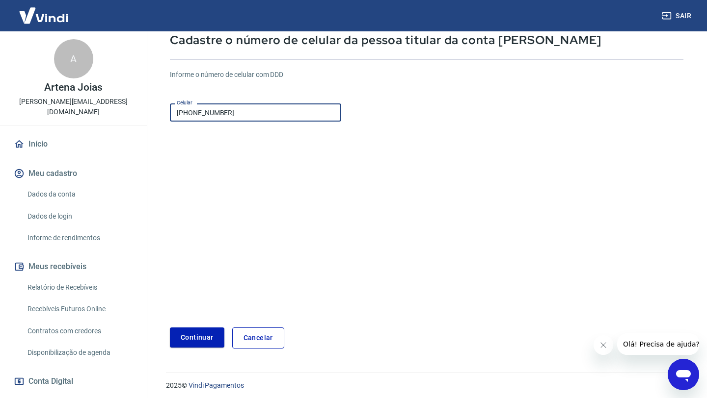
scroll to position [66, 0]
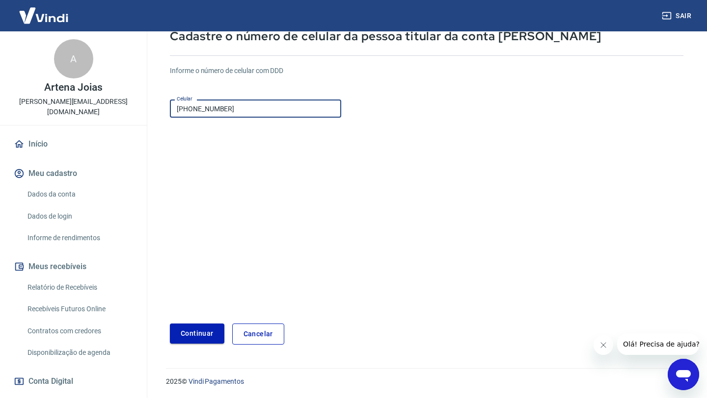
type input "(62) 99607-9494"
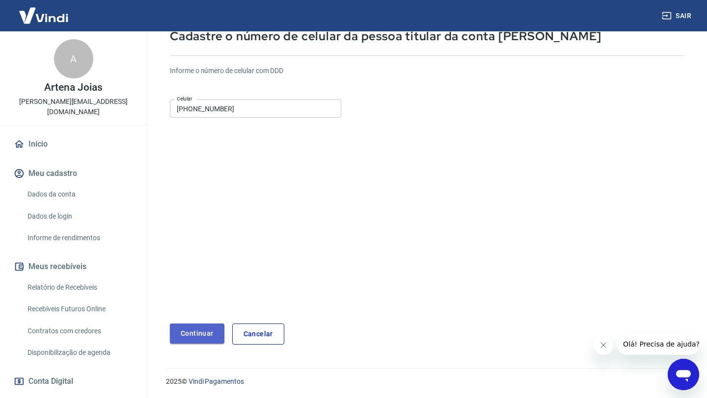
click at [194, 330] on button "Continuar" at bounding box center [197, 334] width 54 height 20
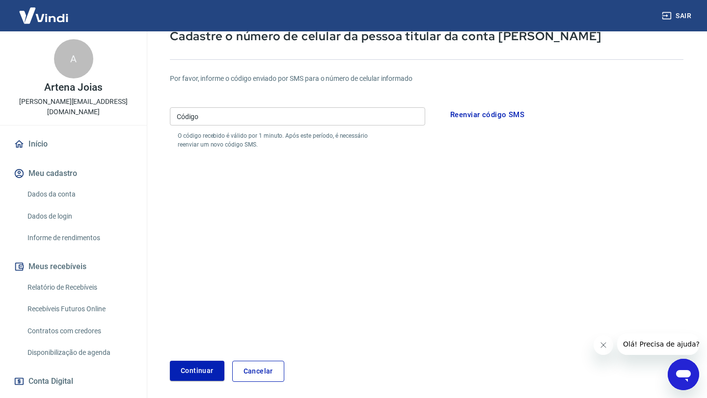
click at [171, 118] on input "Código" at bounding box center [297, 116] width 255 height 18
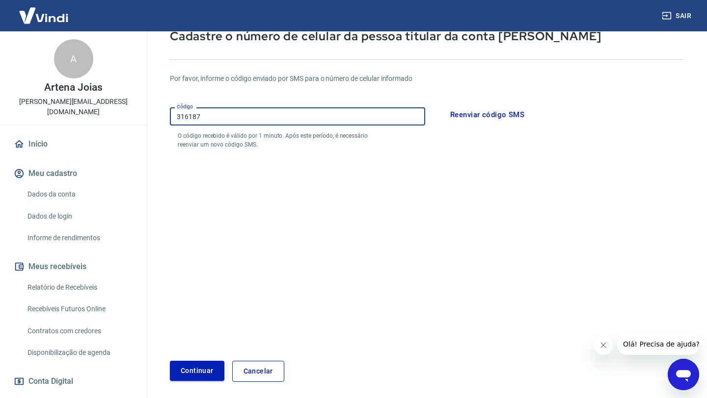
type input "316187"
click at [203, 376] on button "Continuar" at bounding box center [197, 371] width 54 height 20
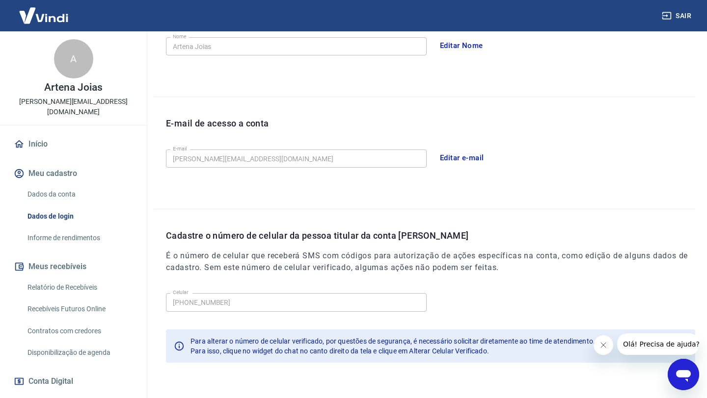
scroll to position [230, 0]
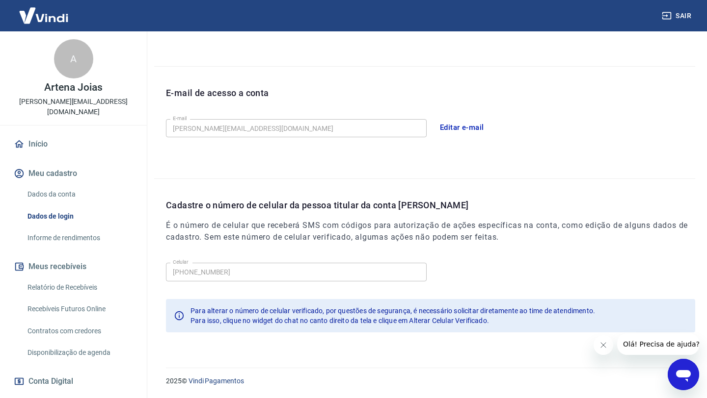
click at [592, 114] on div "E-mail de acesso a conta" at bounding box center [430, 100] width 529 height 29
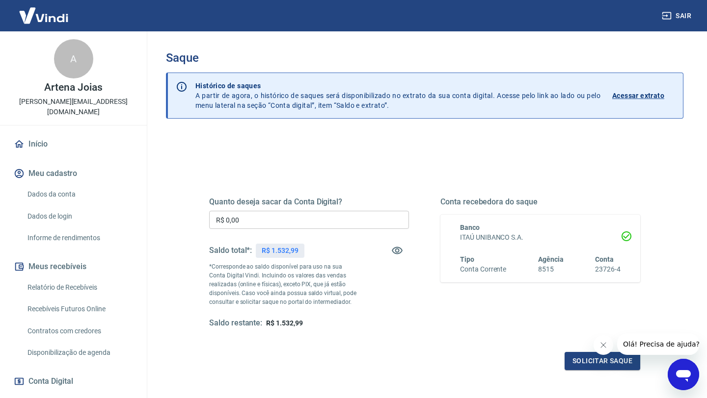
click at [239, 222] on input "R$ 0,00" at bounding box center [309, 220] width 200 height 18
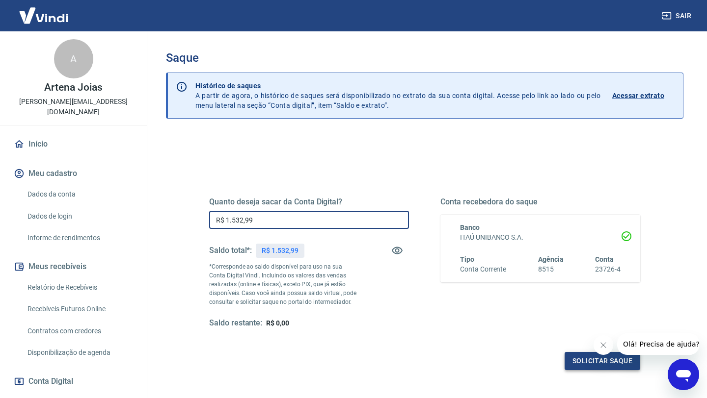
type input "R$ 1.532,99"
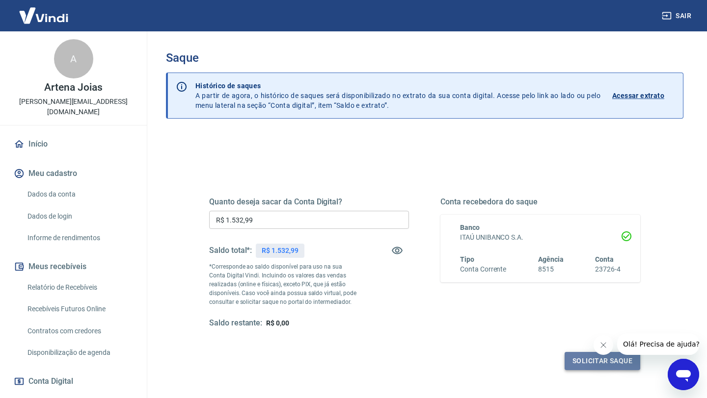
click at [607, 361] on button "Solicitar saque" at bounding box center [602, 361] width 76 height 18
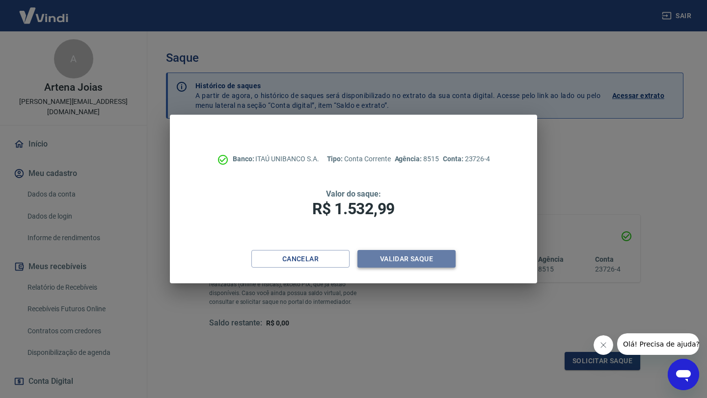
click at [421, 260] on button "Validar saque" at bounding box center [406, 259] width 98 height 18
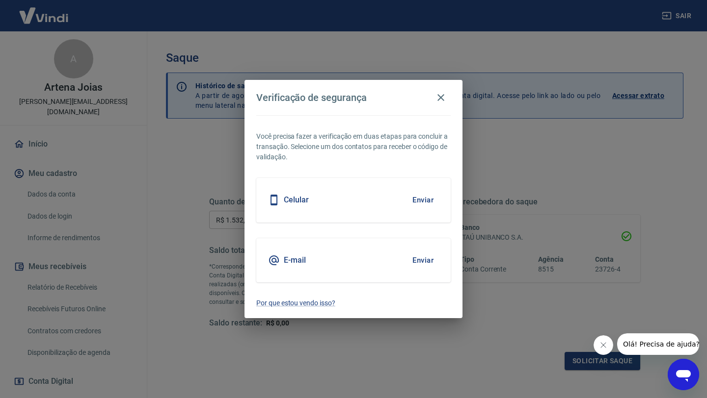
click at [423, 198] on button "Enviar" at bounding box center [423, 200] width 32 height 21
